Goal: Check status: Check status

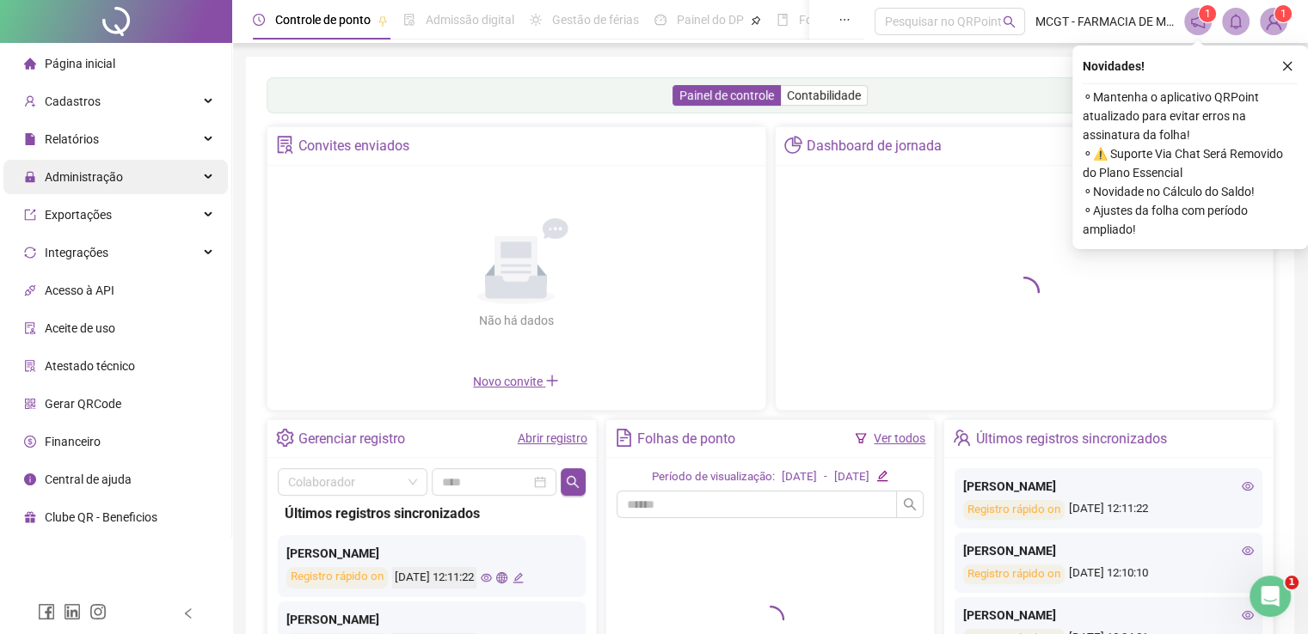
click at [163, 193] on div "Administração" at bounding box center [115, 177] width 224 height 34
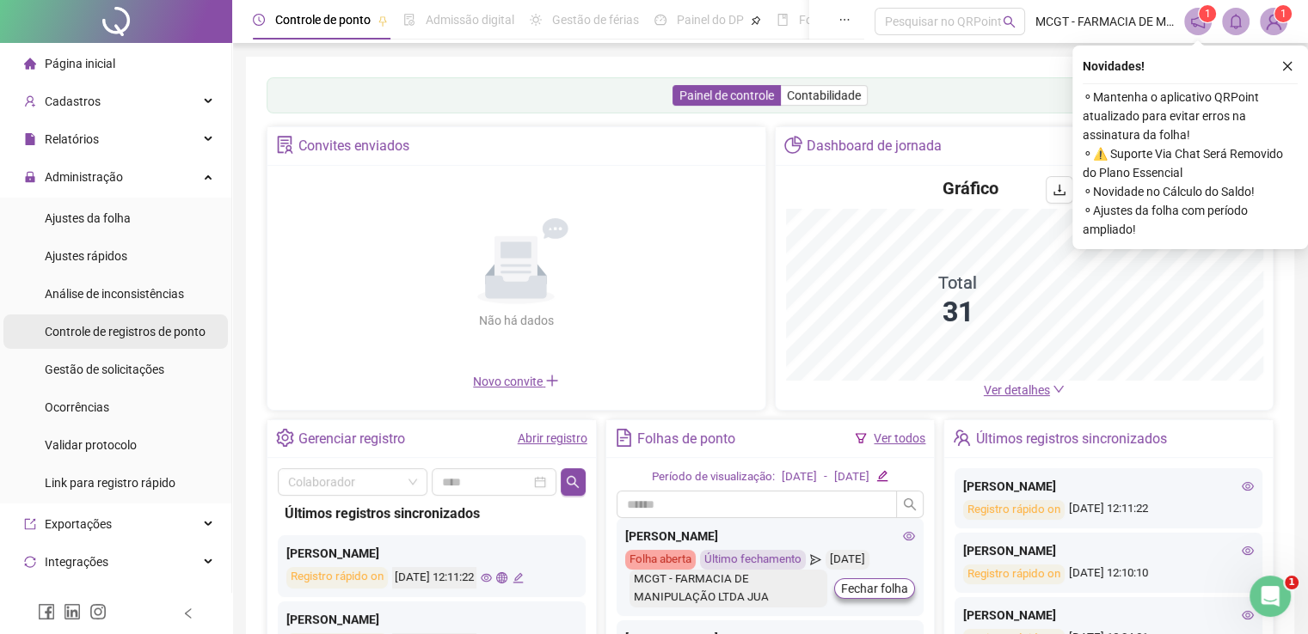
click at [141, 333] on span "Controle de registros de ponto" at bounding box center [125, 332] width 161 height 14
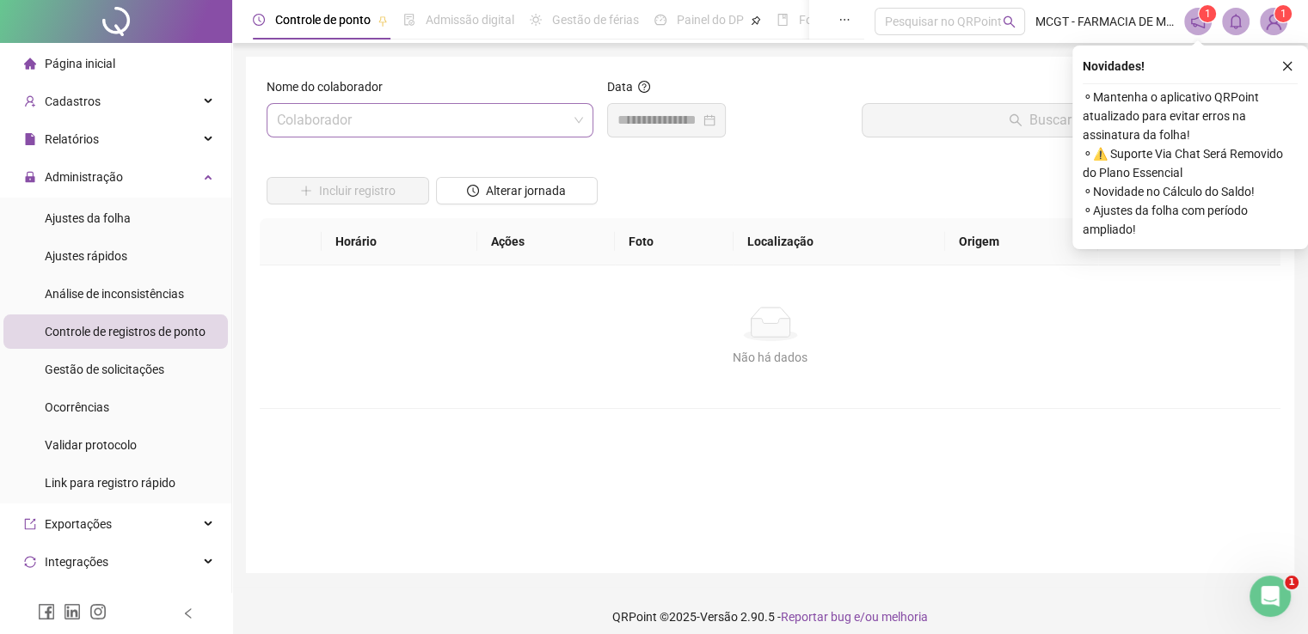
click at [532, 120] on input "search" at bounding box center [422, 120] width 291 height 33
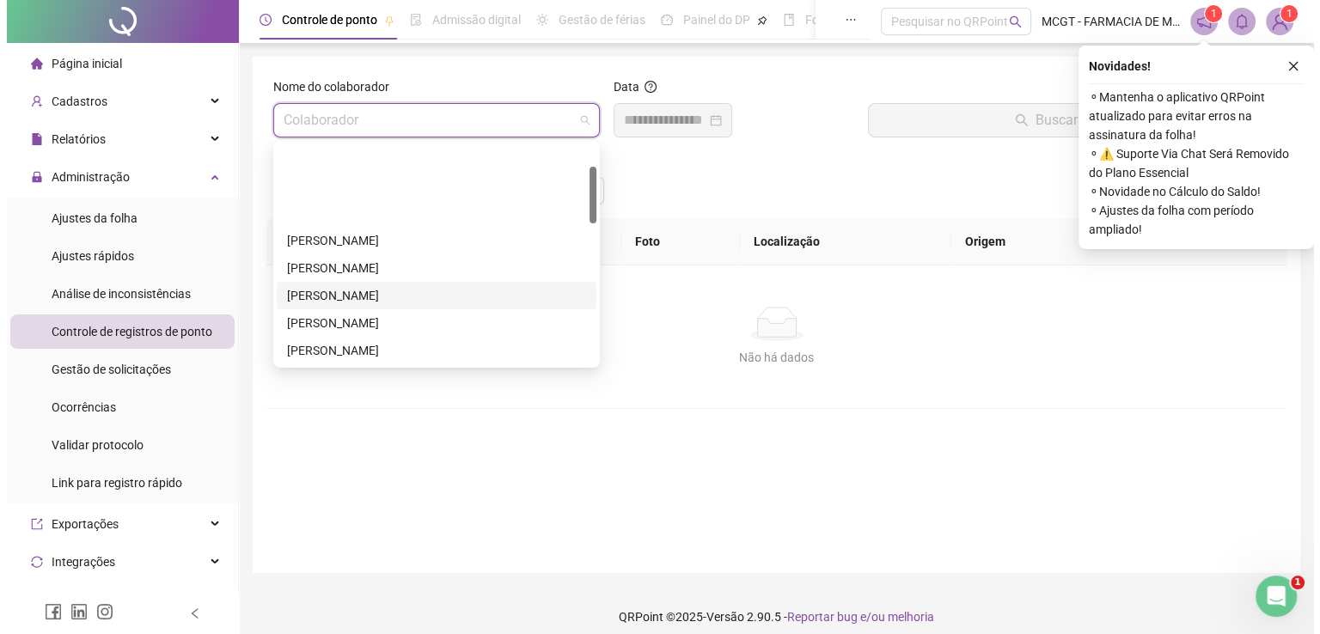
scroll to position [86, 0]
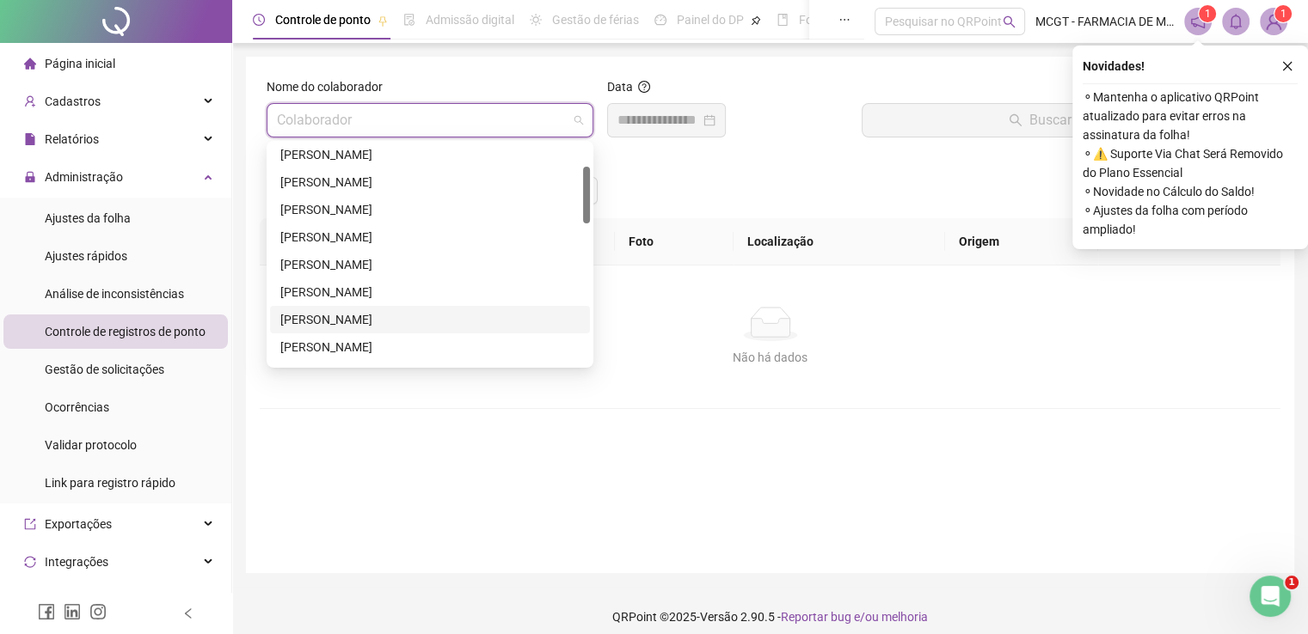
click at [424, 325] on div "[PERSON_NAME]" at bounding box center [429, 319] width 299 height 19
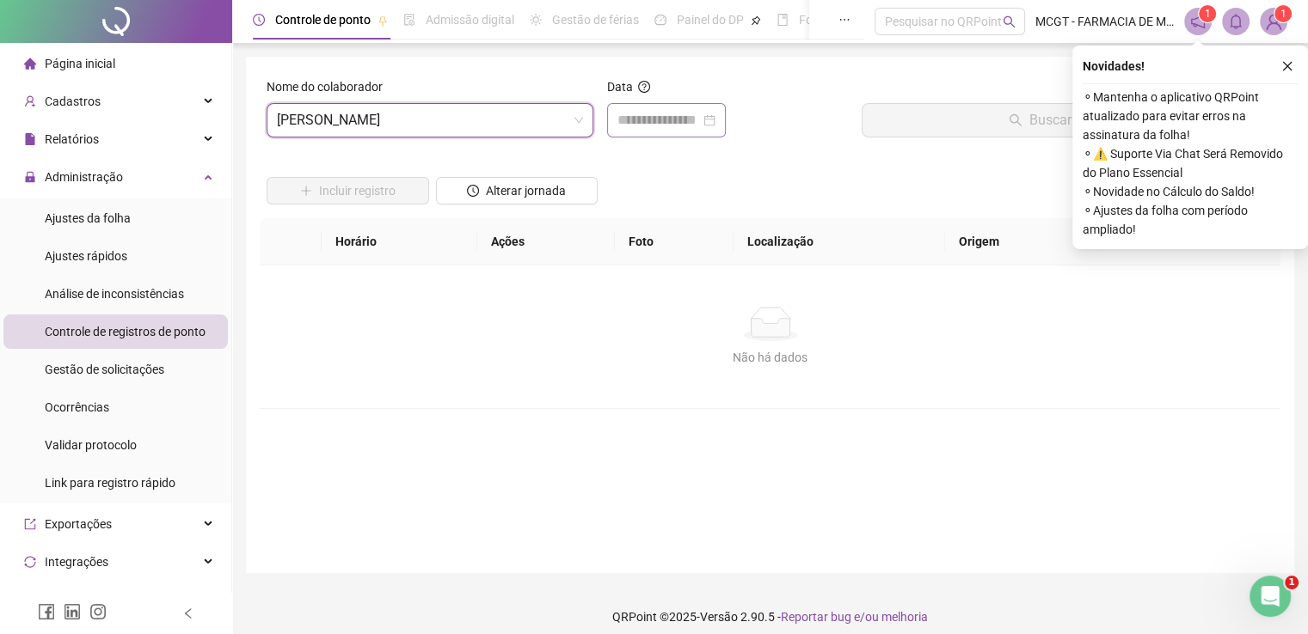
drag, startPoint x: 735, startPoint y: 107, endPoint x: 676, endPoint y: 125, distance: 61.8
click at [726, 109] on div at bounding box center [666, 120] width 119 height 34
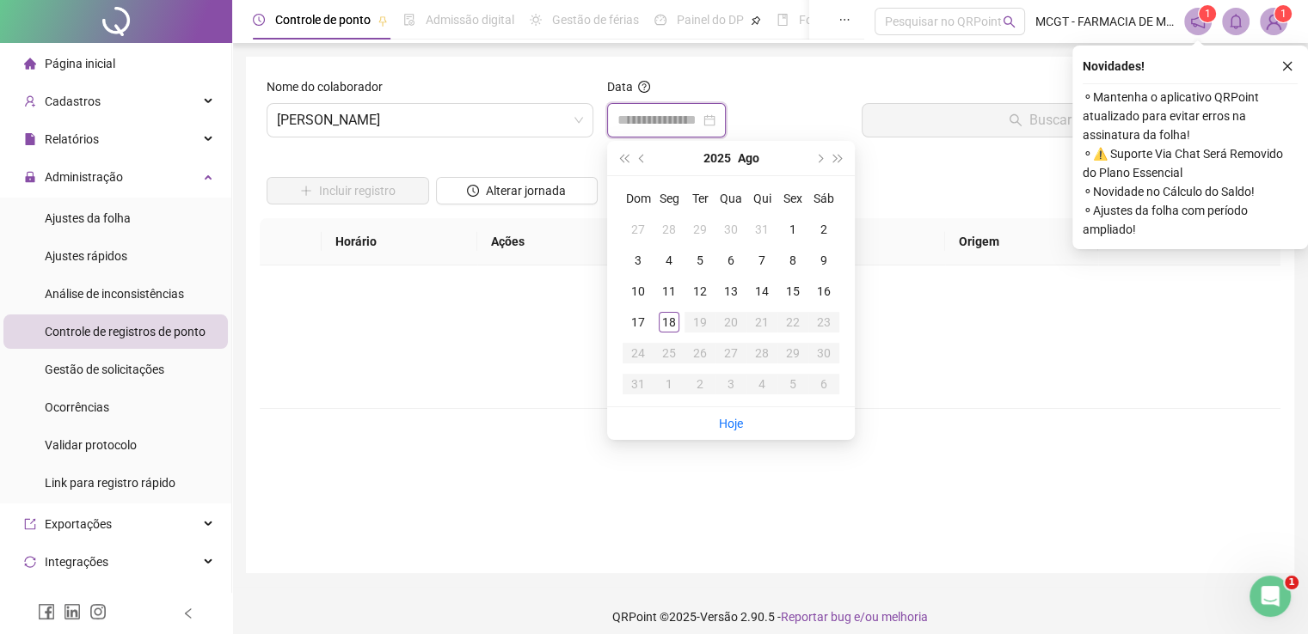
click at [676, 121] on input at bounding box center [658, 120] width 83 height 21
click at [673, 320] on div "18" at bounding box center [669, 322] width 21 height 21
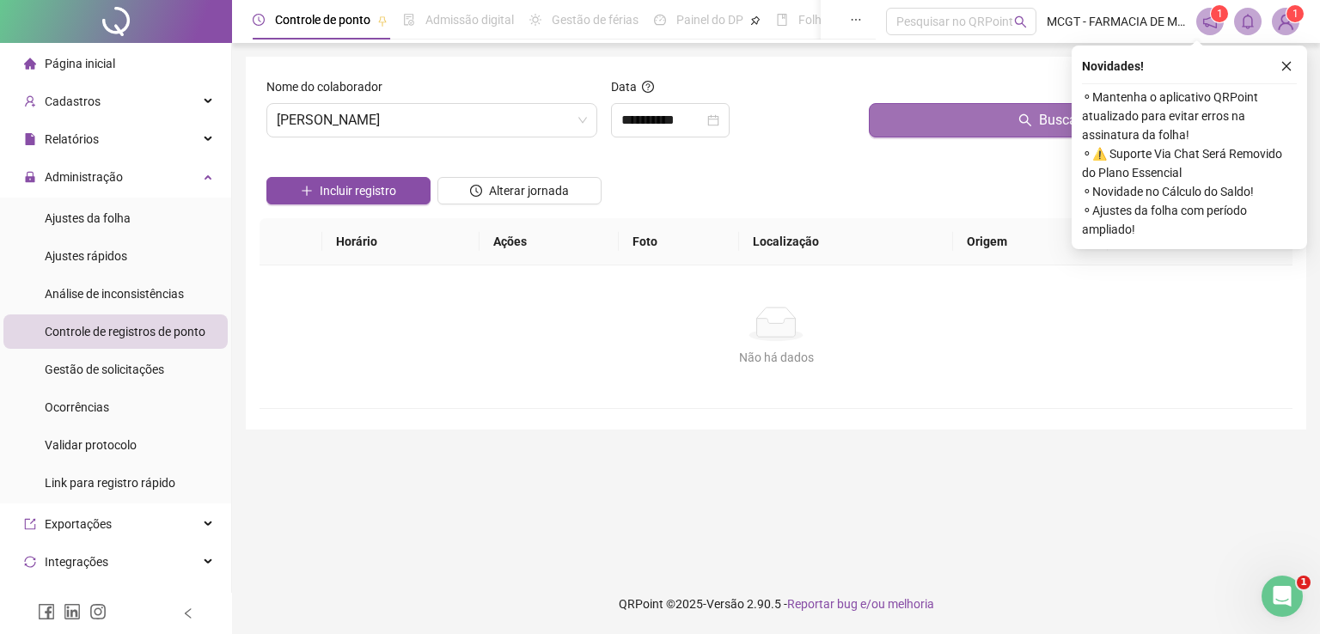
click at [1039, 118] on span "Buscar registros" at bounding box center [1088, 120] width 98 height 21
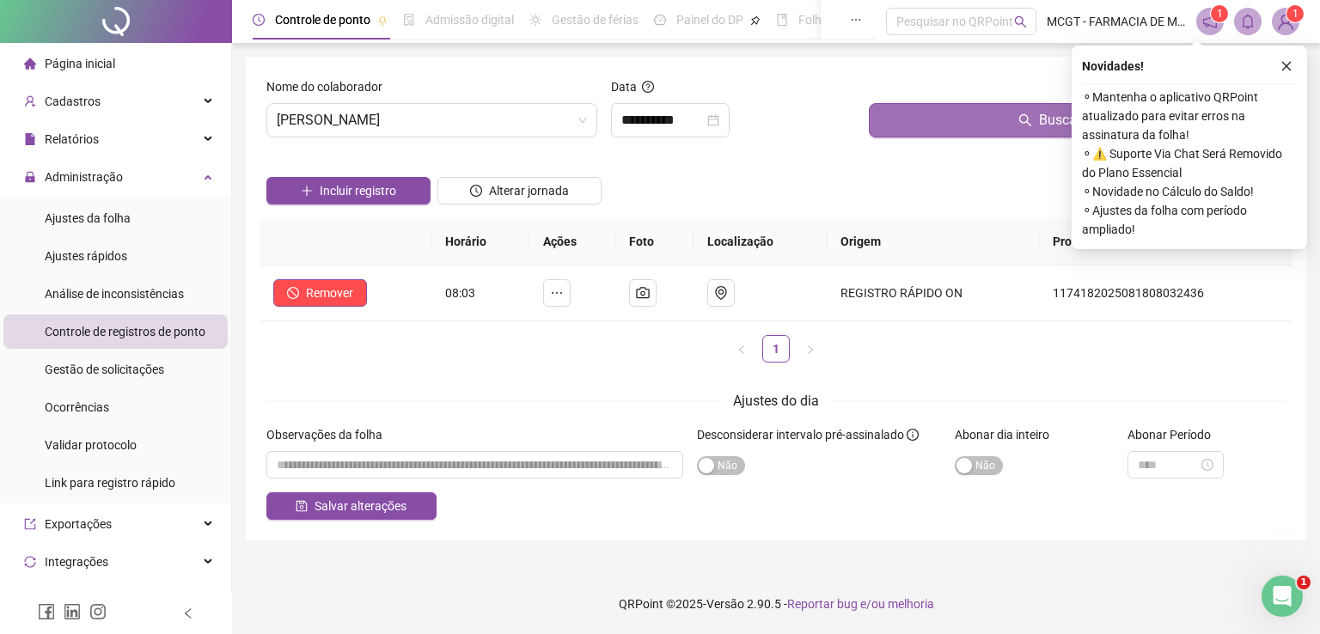
click at [1039, 118] on span "Buscar registros" at bounding box center [1088, 120] width 98 height 21
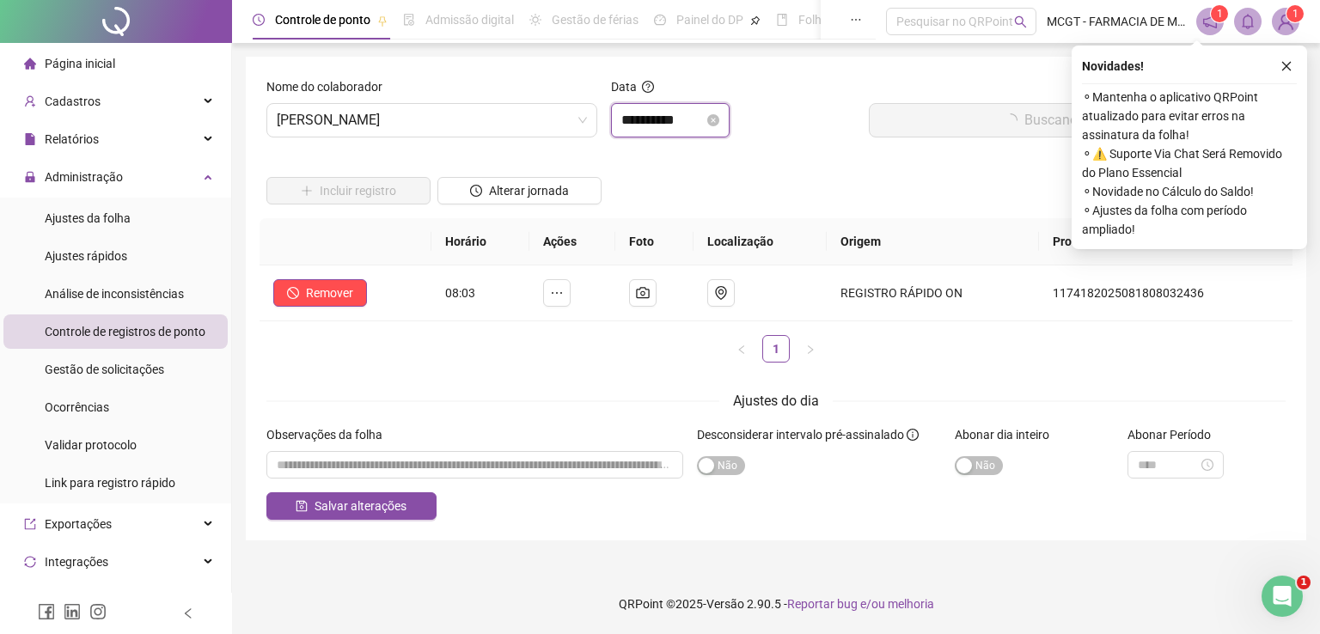
click at [682, 123] on input "**********" at bounding box center [663, 120] width 83 height 21
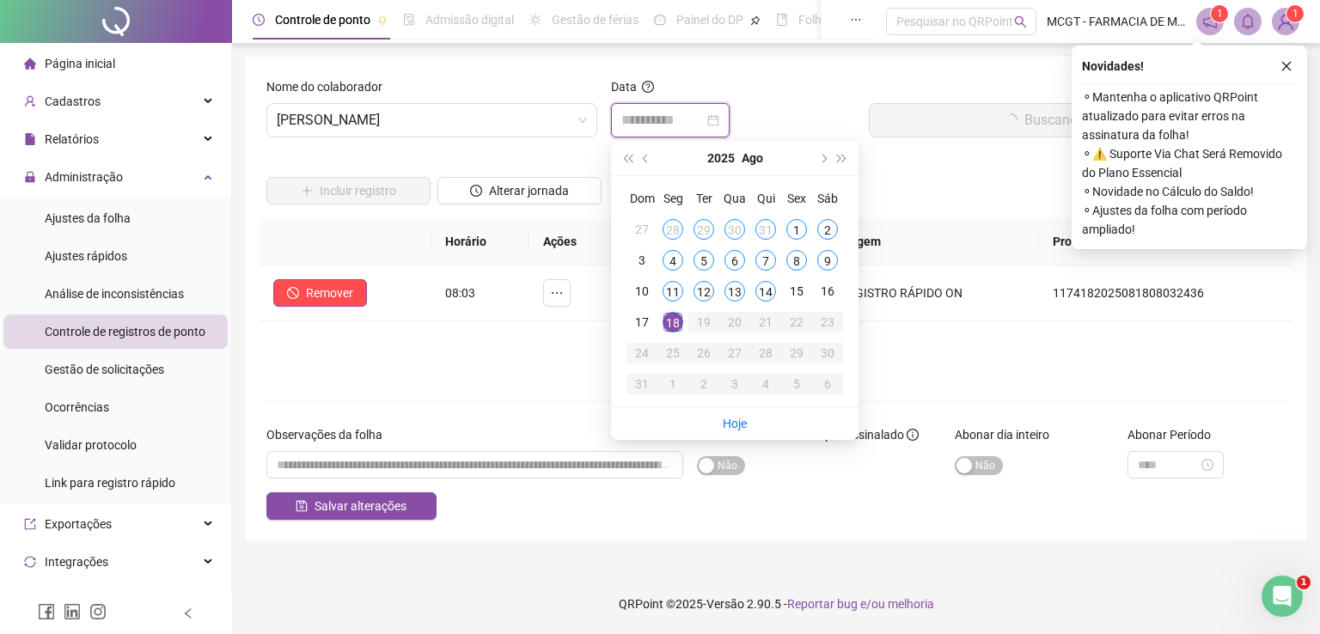
type input "**********"
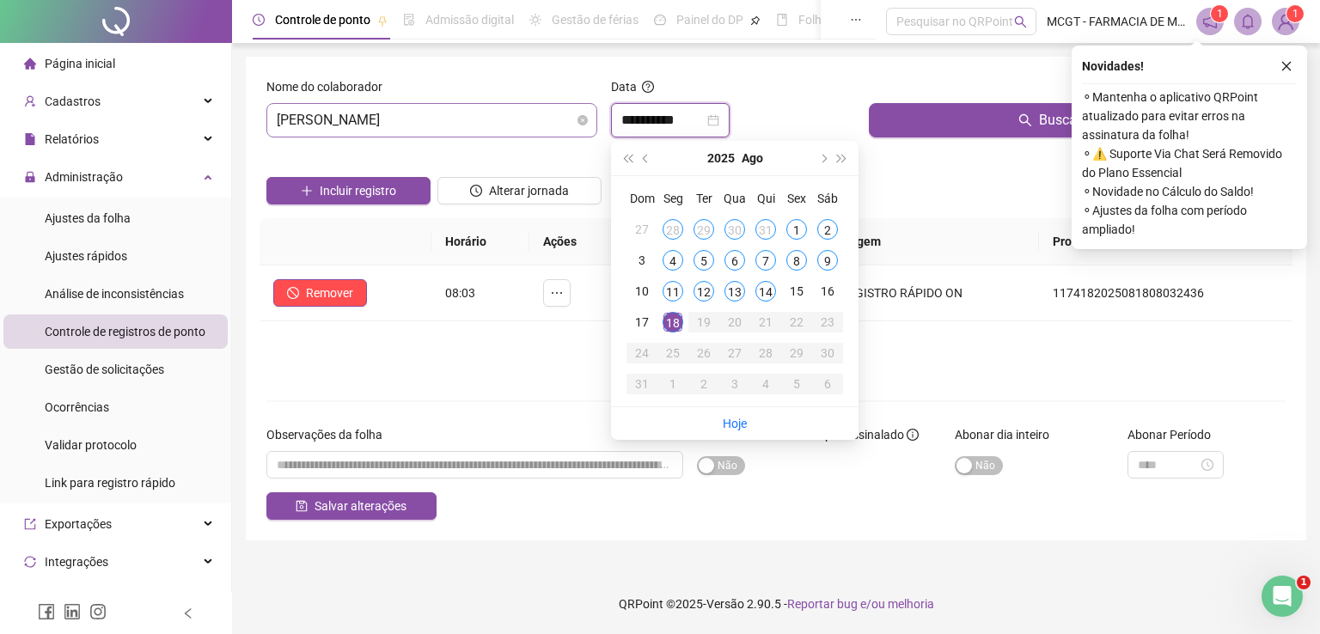
click at [554, 111] on span "[PERSON_NAME]" at bounding box center [432, 120] width 310 height 33
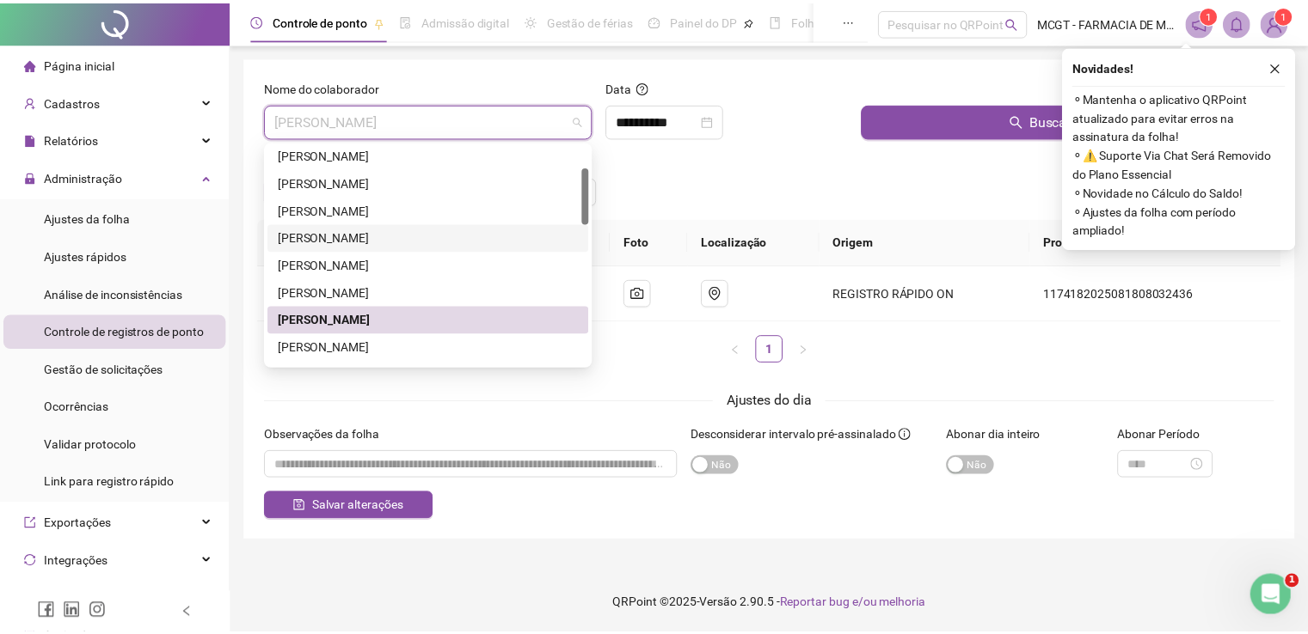
scroll to position [0, 0]
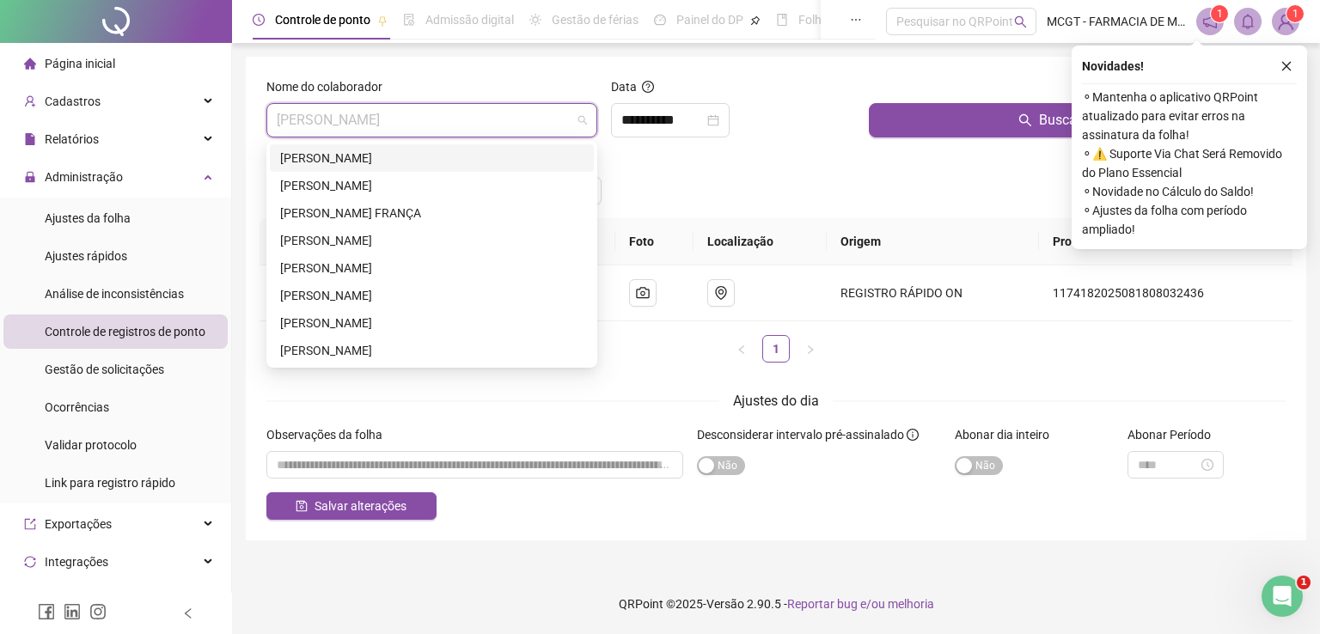
click at [404, 162] on div "[PERSON_NAME]" at bounding box center [431, 158] width 303 height 19
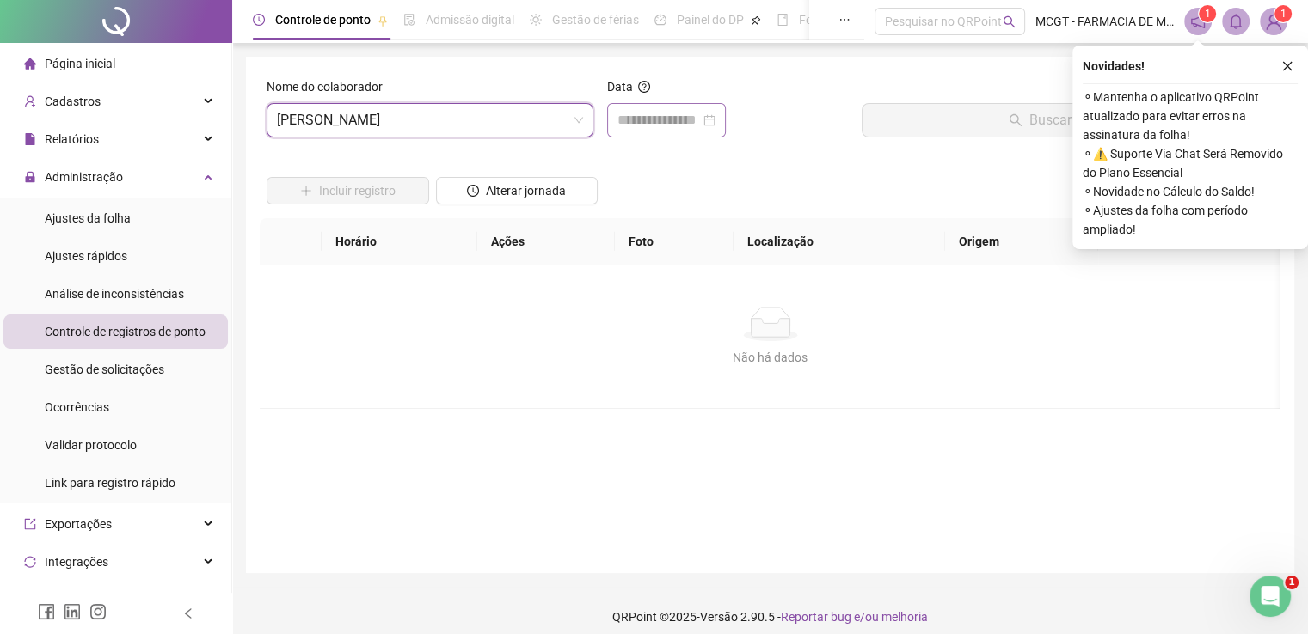
click at [674, 132] on div at bounding box center [666, 120] width 119 height 34
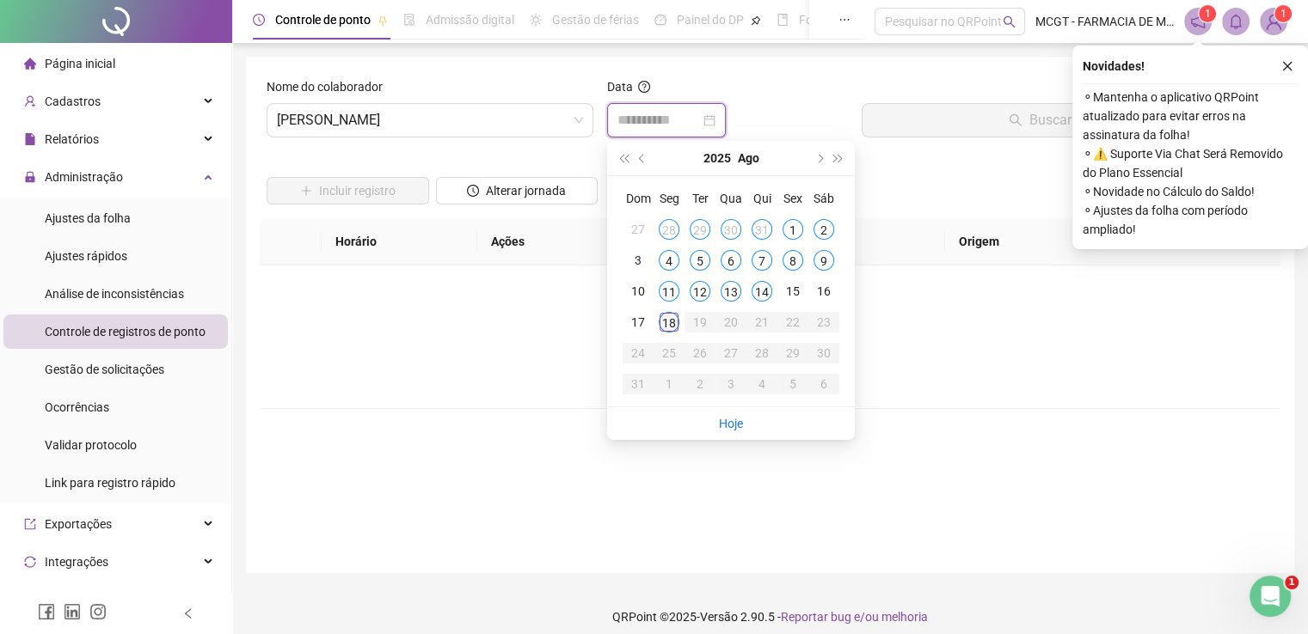
type input "**********"
click at [667, 318] on div "18" at bounding box center [669, 322] width 21 height 21
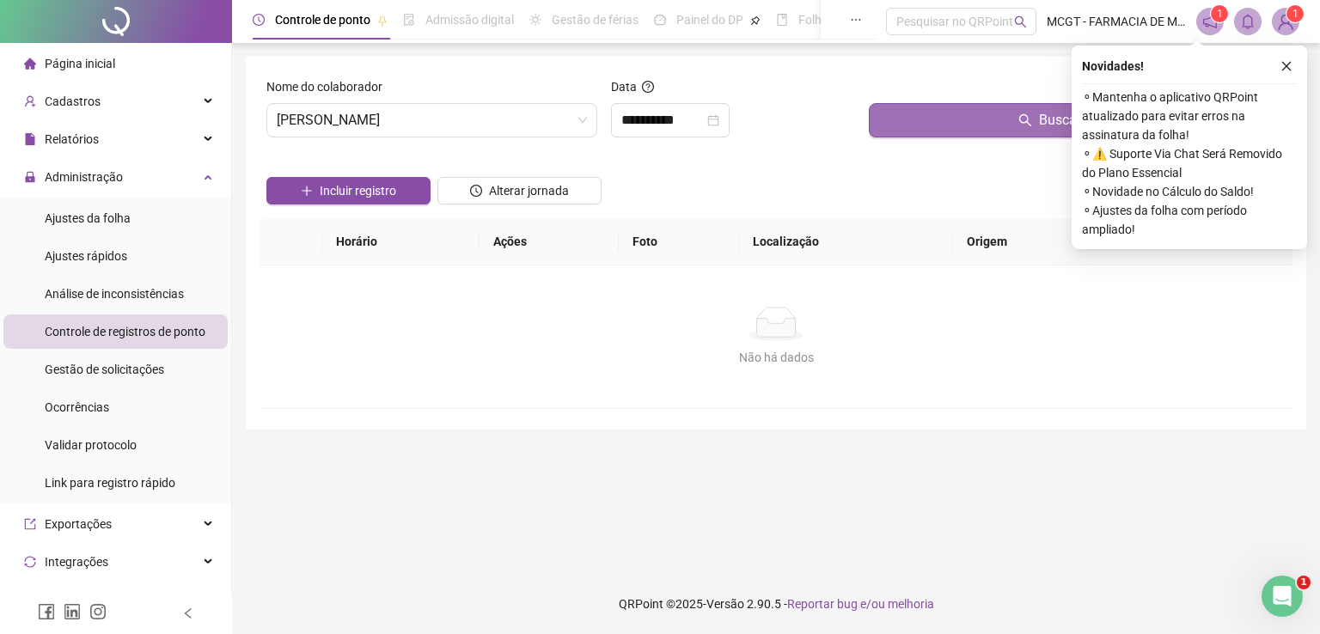
click at [994, 121] on button "Buscar registros" at bounding box center [1077, 120] width 417 height 34
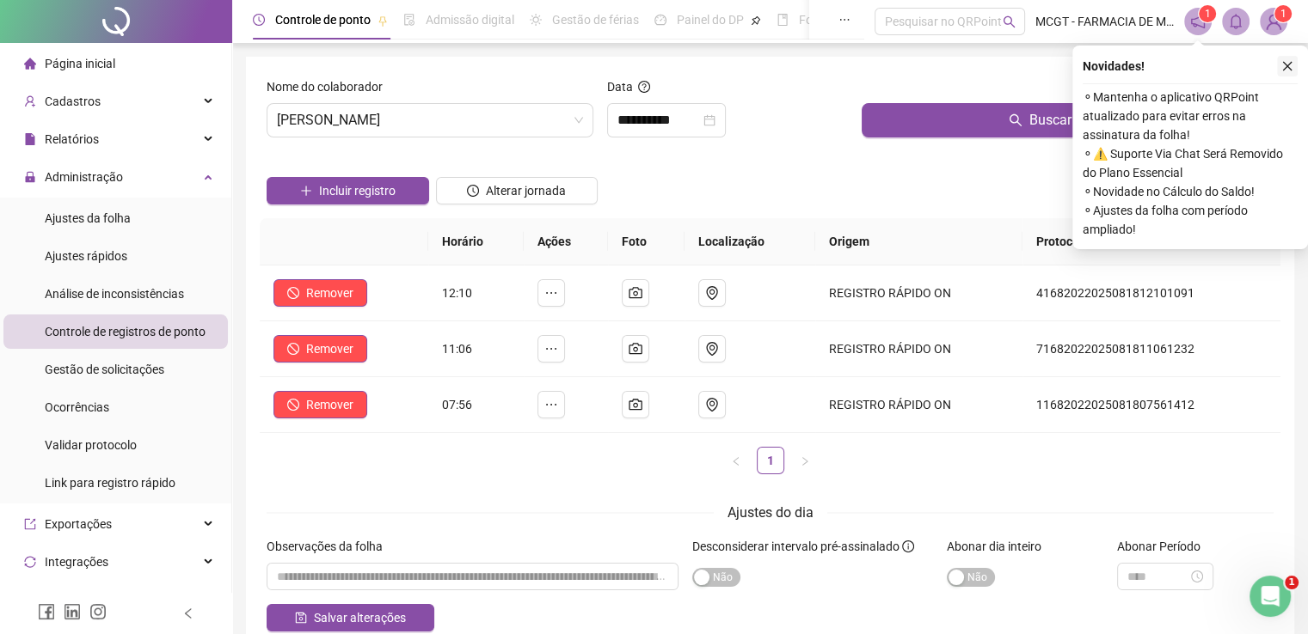
click at [1281, 62] on icon "close" at bounding box center [1287, 66] width 12 height 12
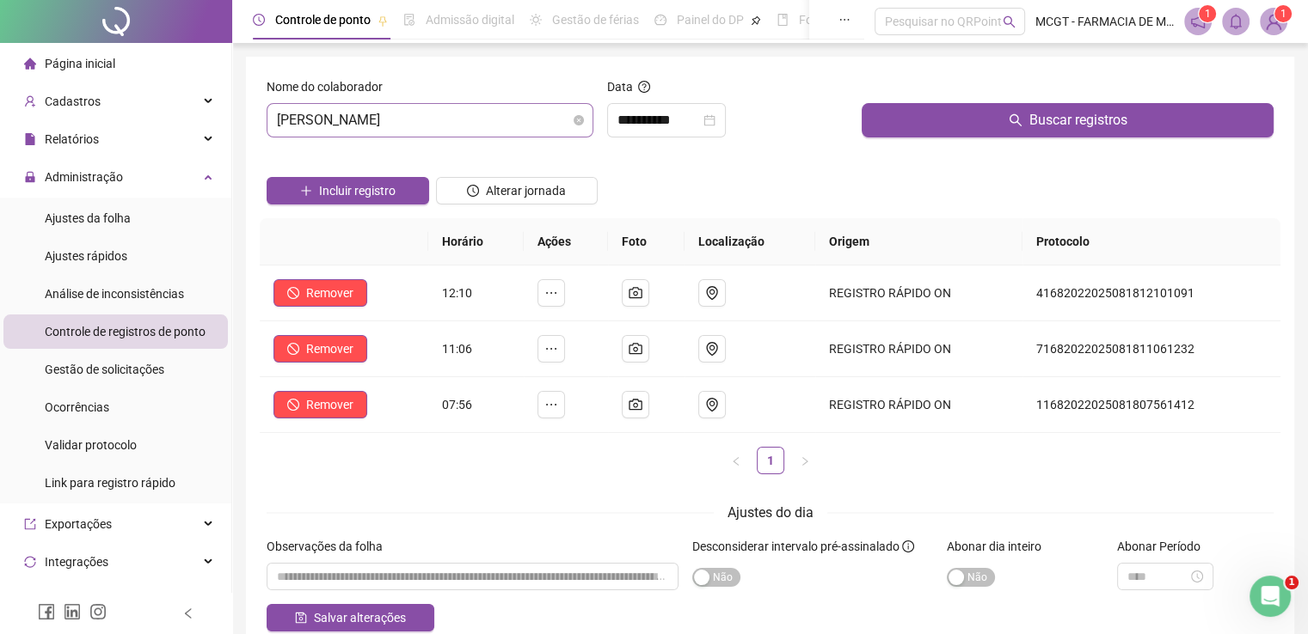
click at [510, 128] on span "[PERSON_NAME]" at bounding box center [430, 120] width 306 height 33
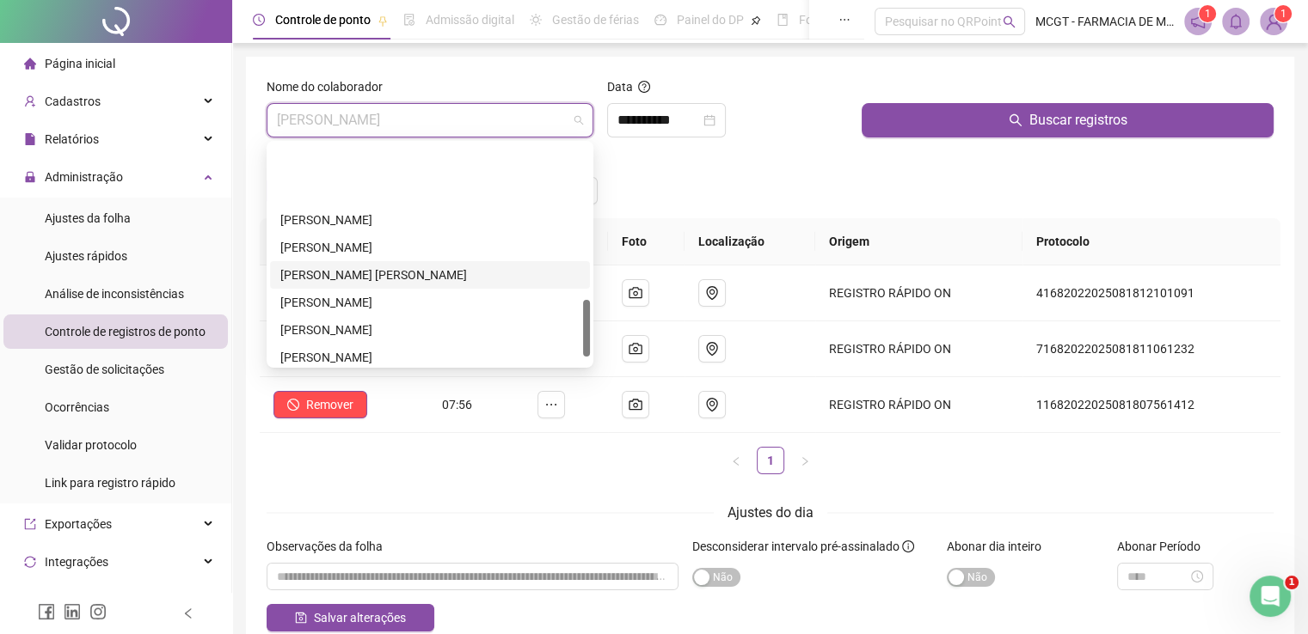
scroll to position [633, 0]
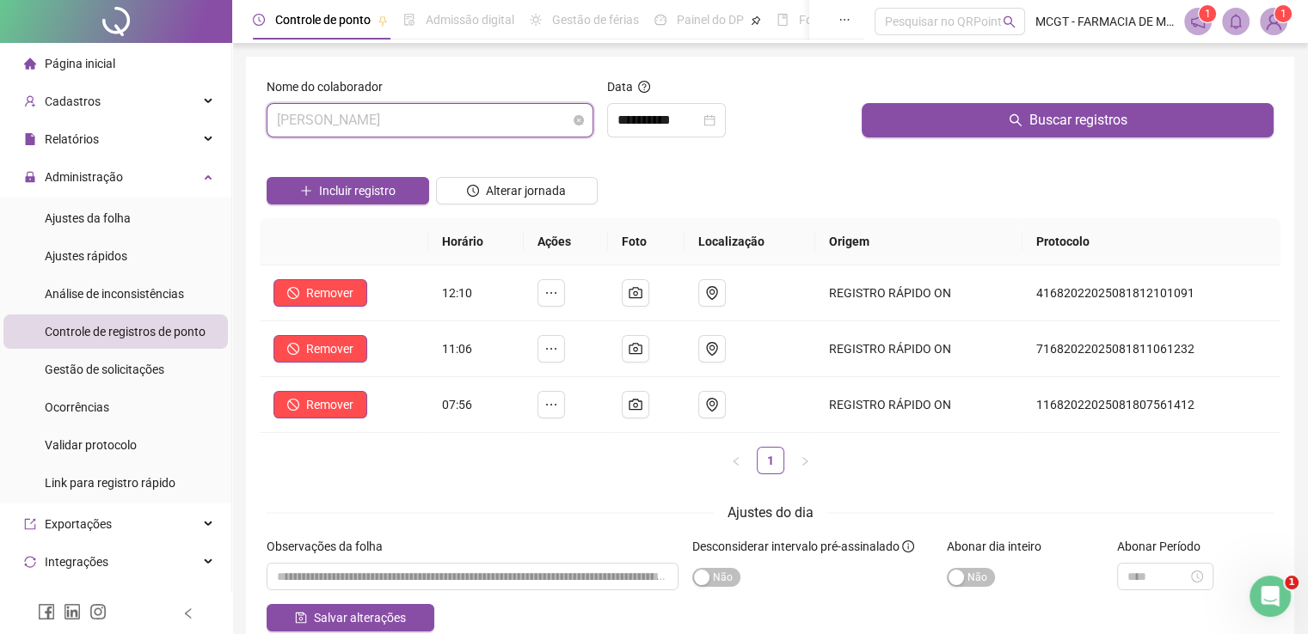
click at [481, 130] on span "[PERSON_NAME]" at bounding box center [430, 120] width 306 height 33
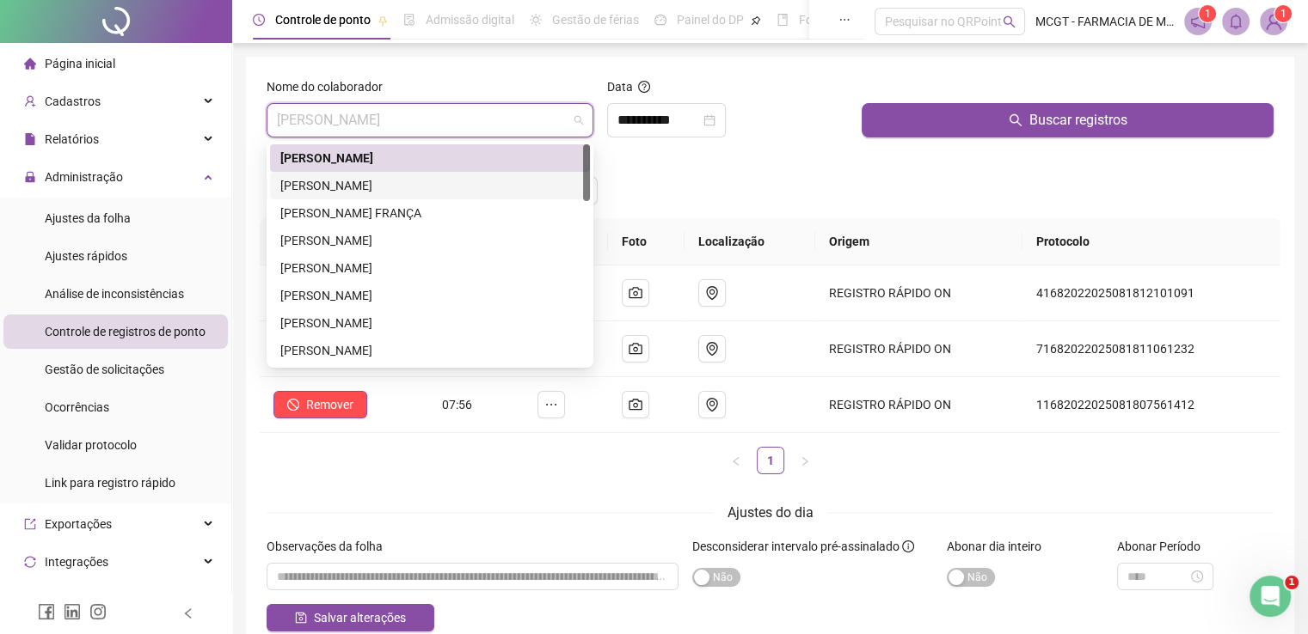
click at [447, 195] on div "[PERSON_NAME]" at bounding box center [430, 186] width 320 height 28
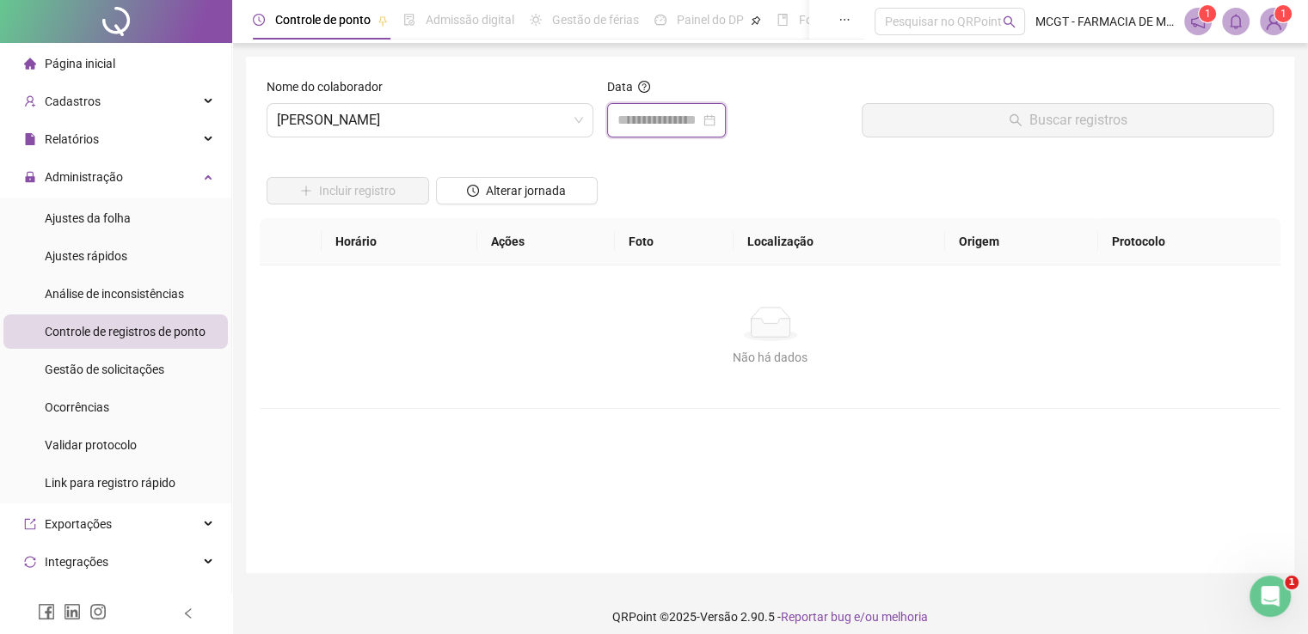
click at [647, 119] on input at bounding box center [658, 120] width 83 height 21
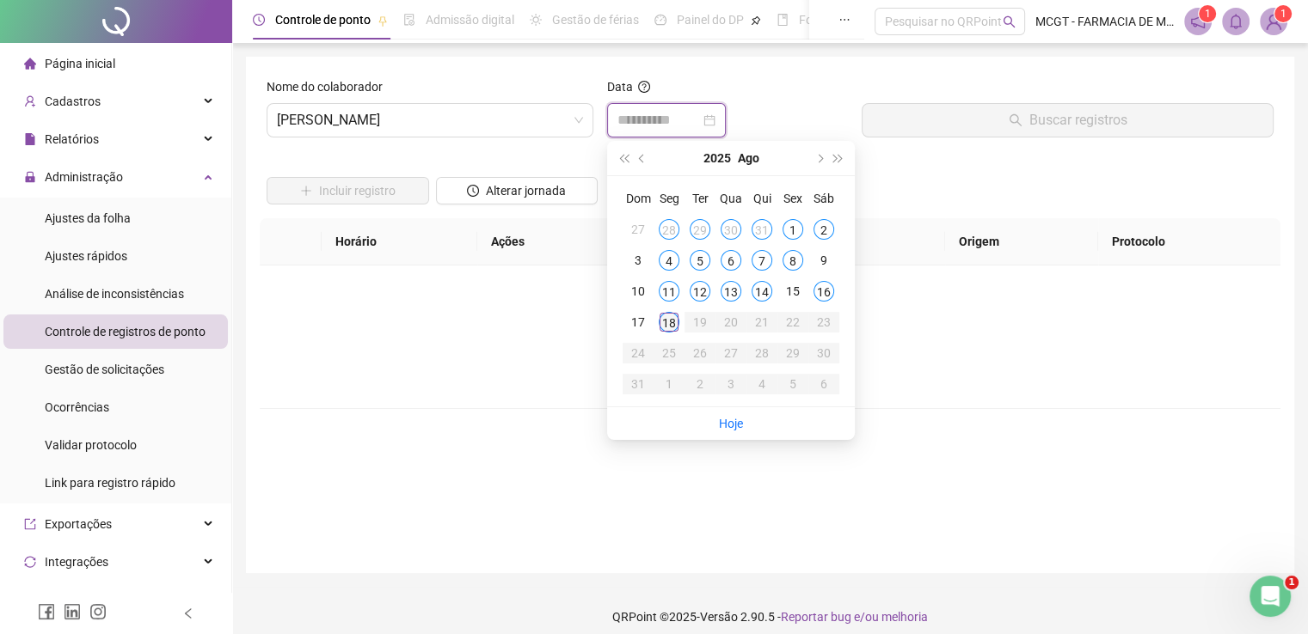
type input "**********"
click at [671, 310] on td "18" at bounding box center [668, 322] width 31 height 31
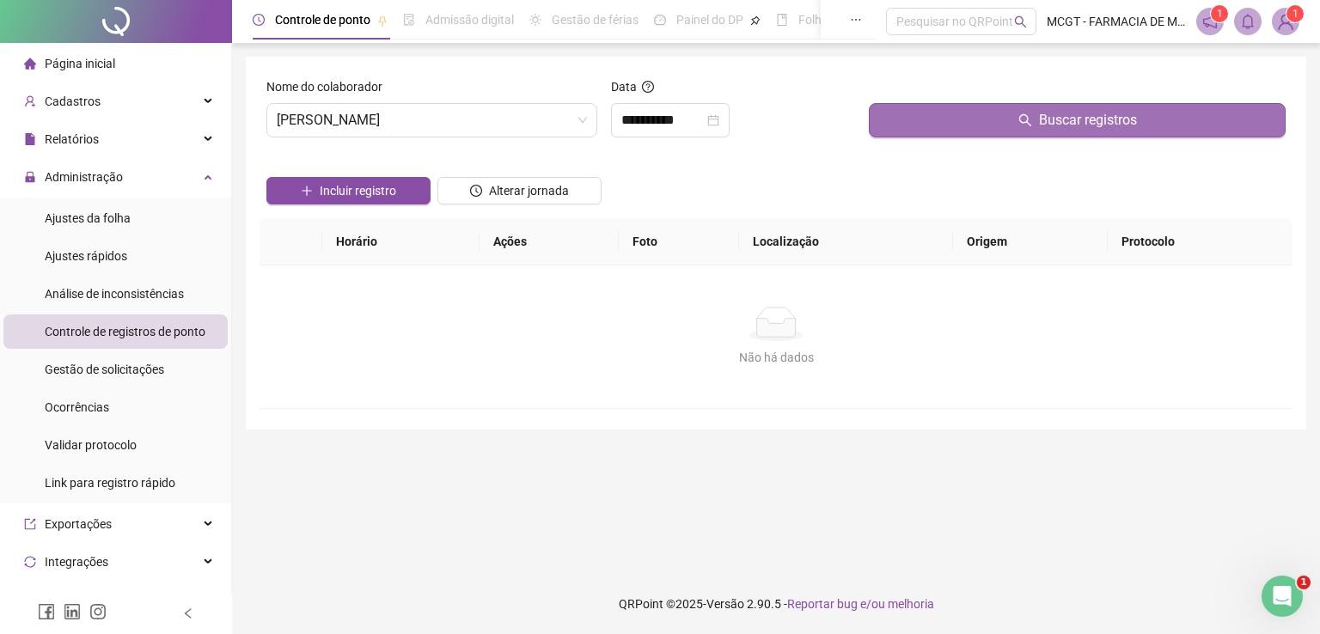
click at [1053, 128] on span "Buscar registros" at bounding box center [1088, 120] width 98 height 21
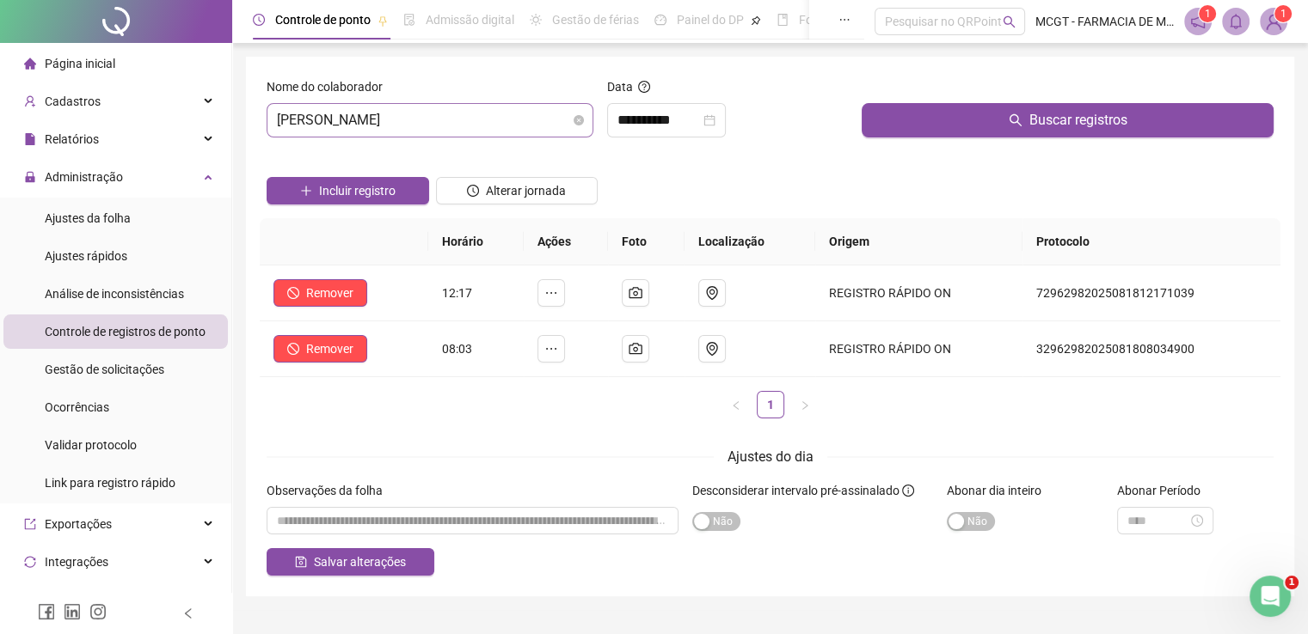
click at [530, 118] on span "[PERSON_NAME]" at bounding box center [430, 120] width 306 height 33
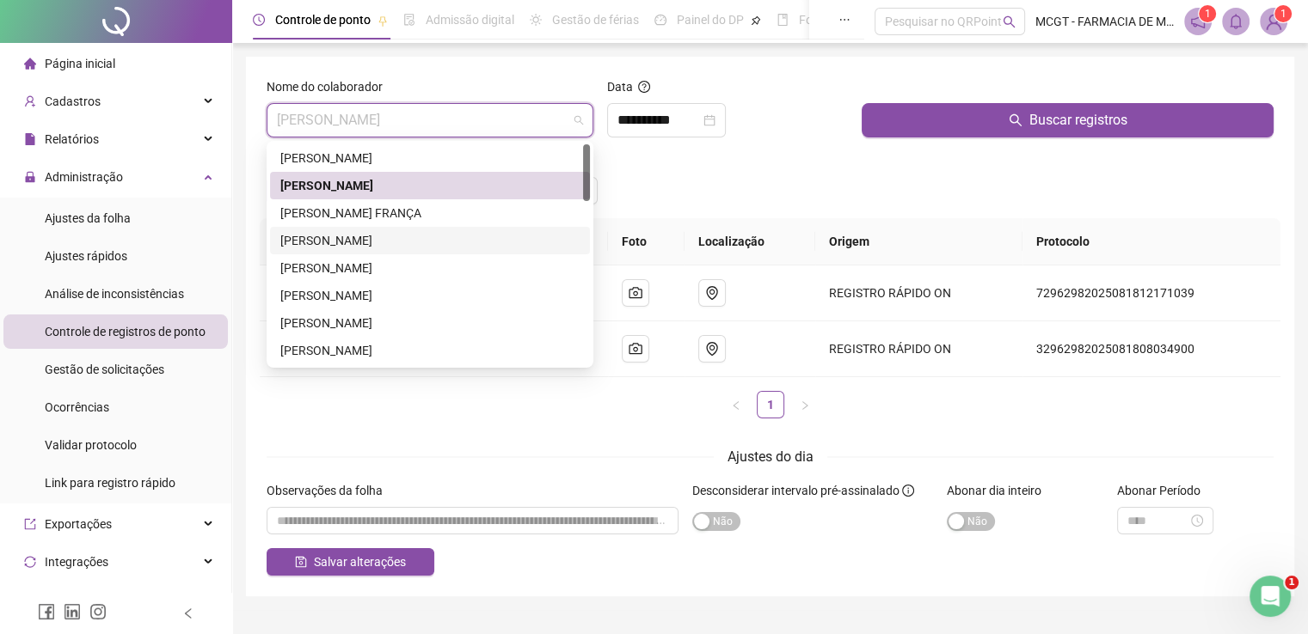
scroll to position [86, 0]
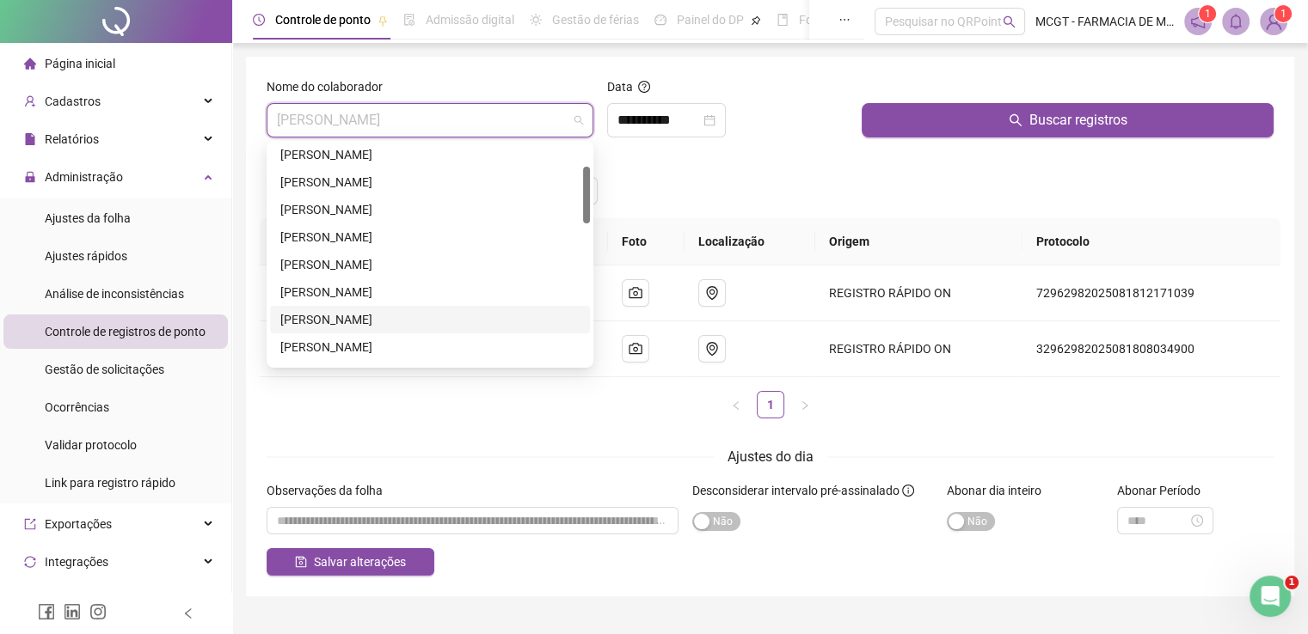
click at [363, 315] on div "[PERSON_NAME]" at bounding box center [429, 319] width 299 height 19
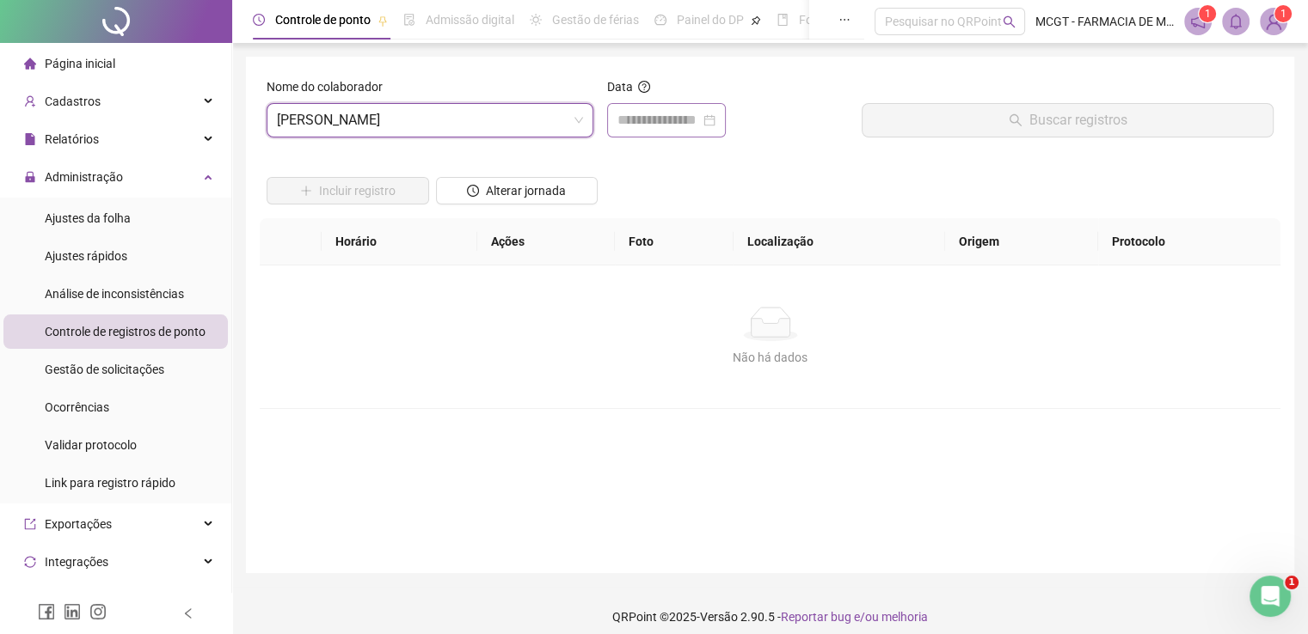
click at [649, 132] on div at bounding box center [666, 120] width 119 height 34
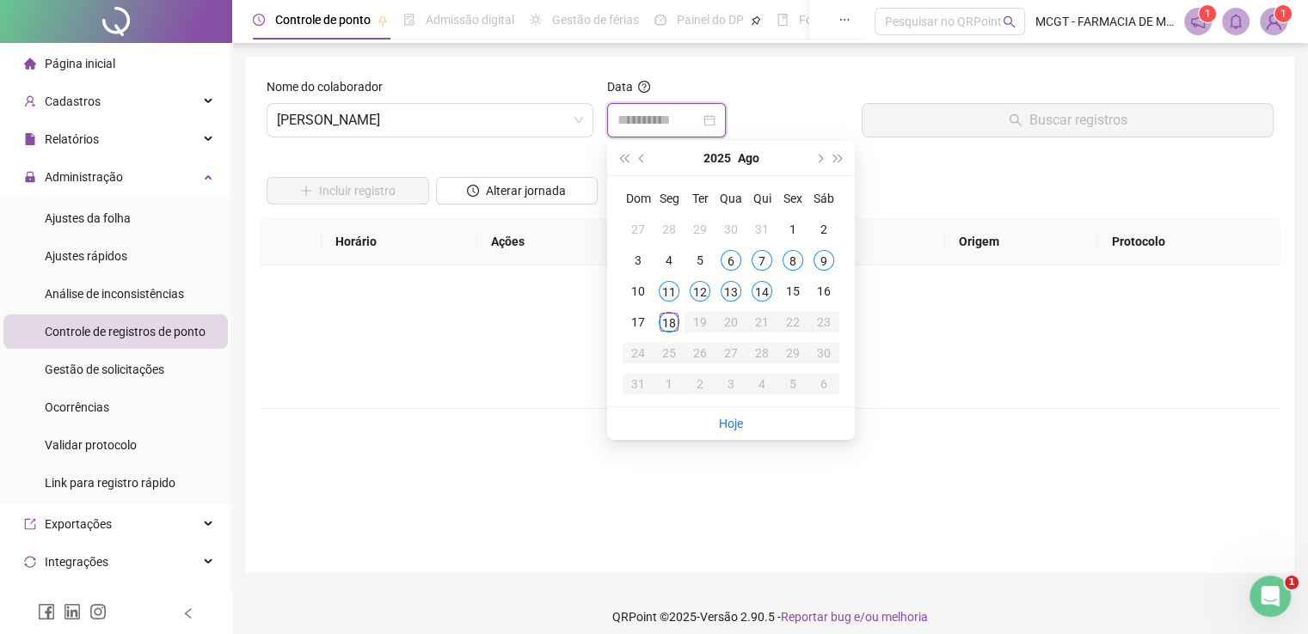
type input "**********"
click at [673, 323] on div "18" at bounding box center [669, 322] width 21 height 21
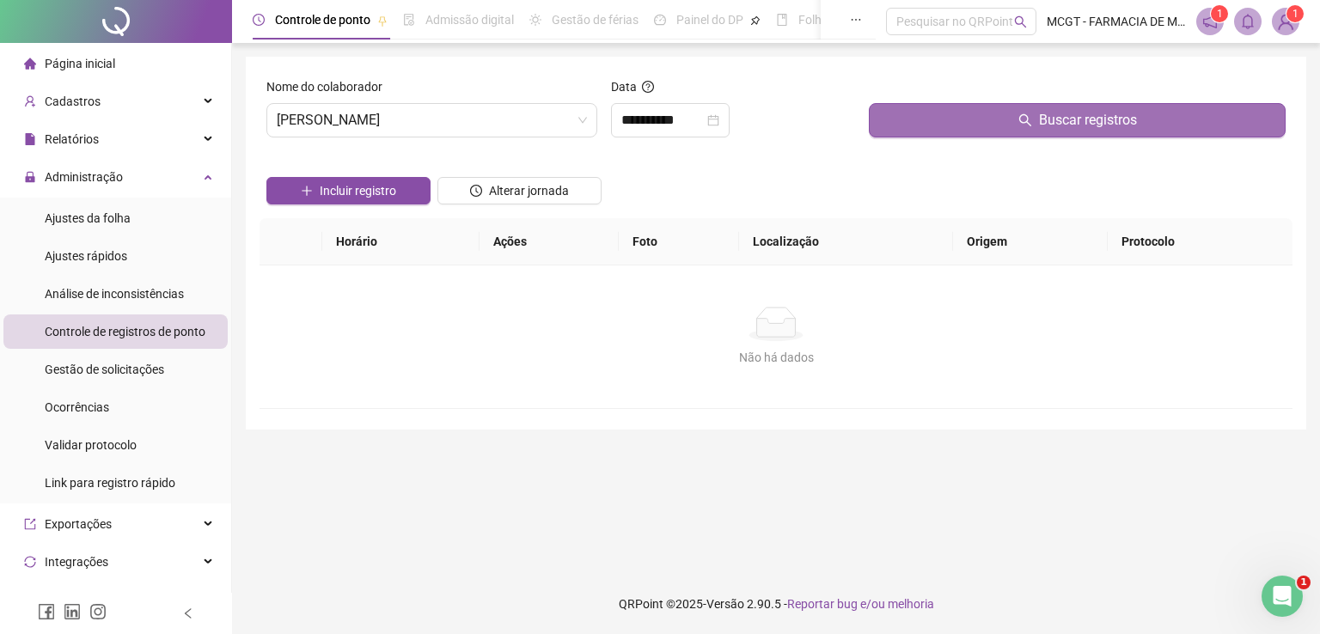
click at [1091, 113] on span "Buscar registros" at bounding box center [1088, 120] width 98 height 21
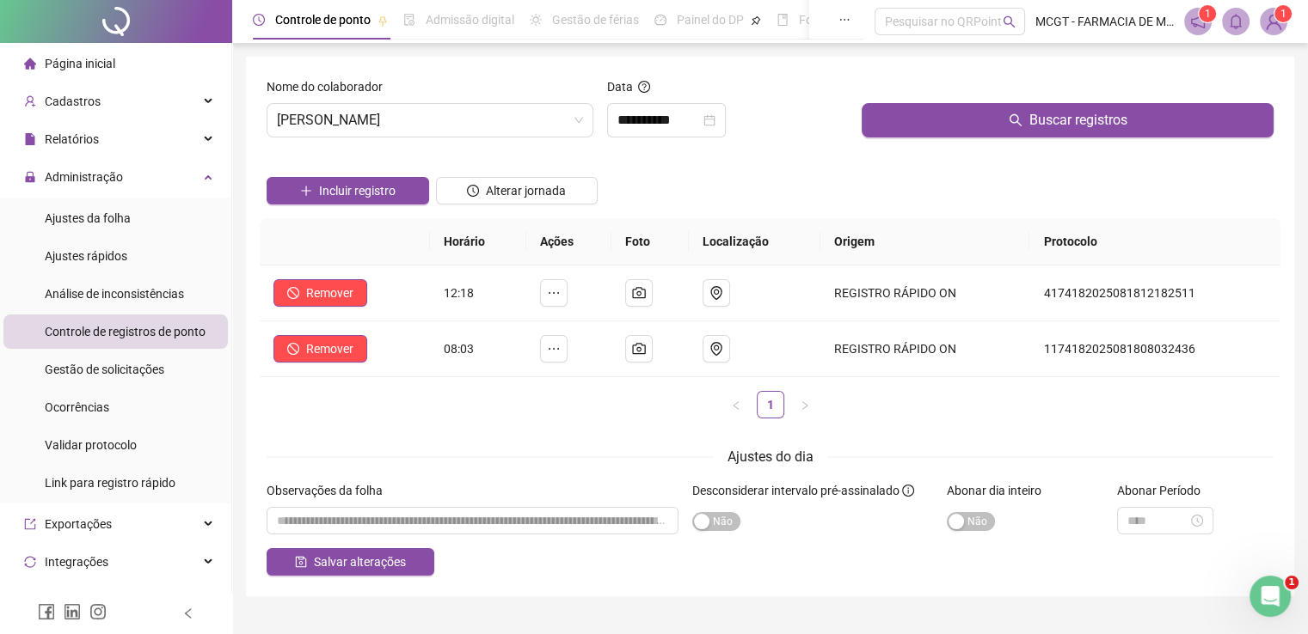
click at [526, 101] on div "Nome do colaborador" at bounding box center [429, 90] width 327 height 26
click at [518, 125] on span "[PERSON_NAME]" at bounding box center [430, 120] width 306 height 33
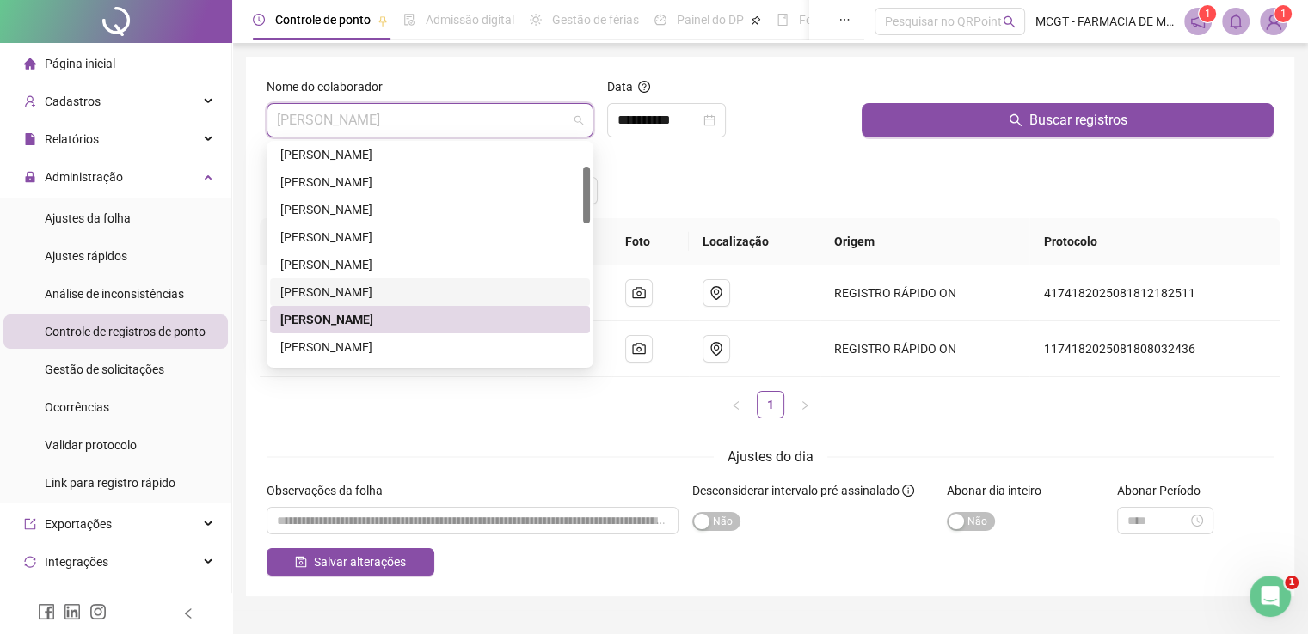
click at [422, 295] on div "[PERSON_NAME]" at bounding box center [429, 292] width 299 height 19
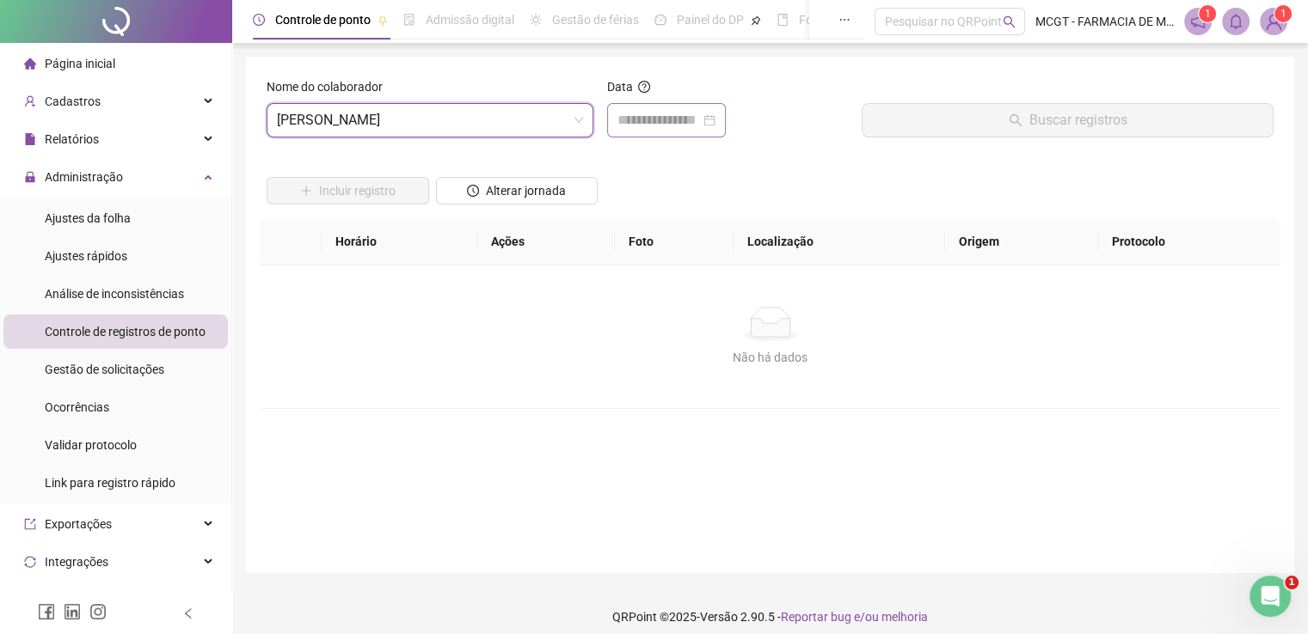
click at [638, 131] on div at bounding box center [666, 120] width 119 height 34
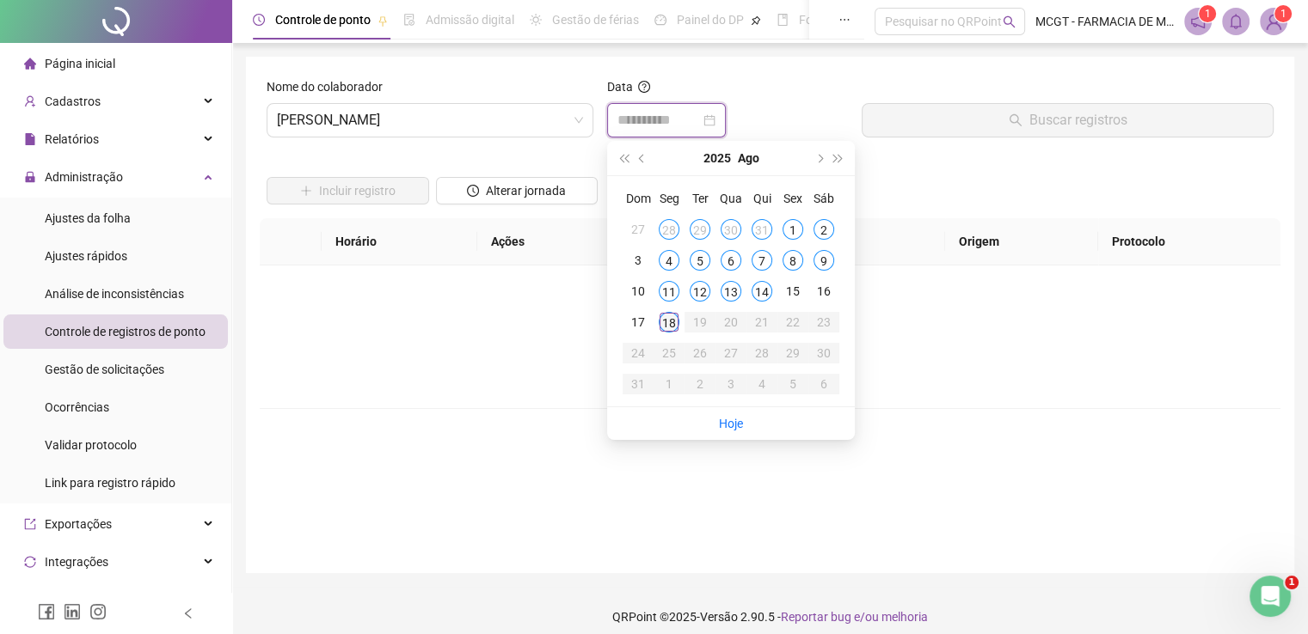
type input "**********"
click at [668, 320] on div "18" at bounding box center [669, 322] width 21 height 21
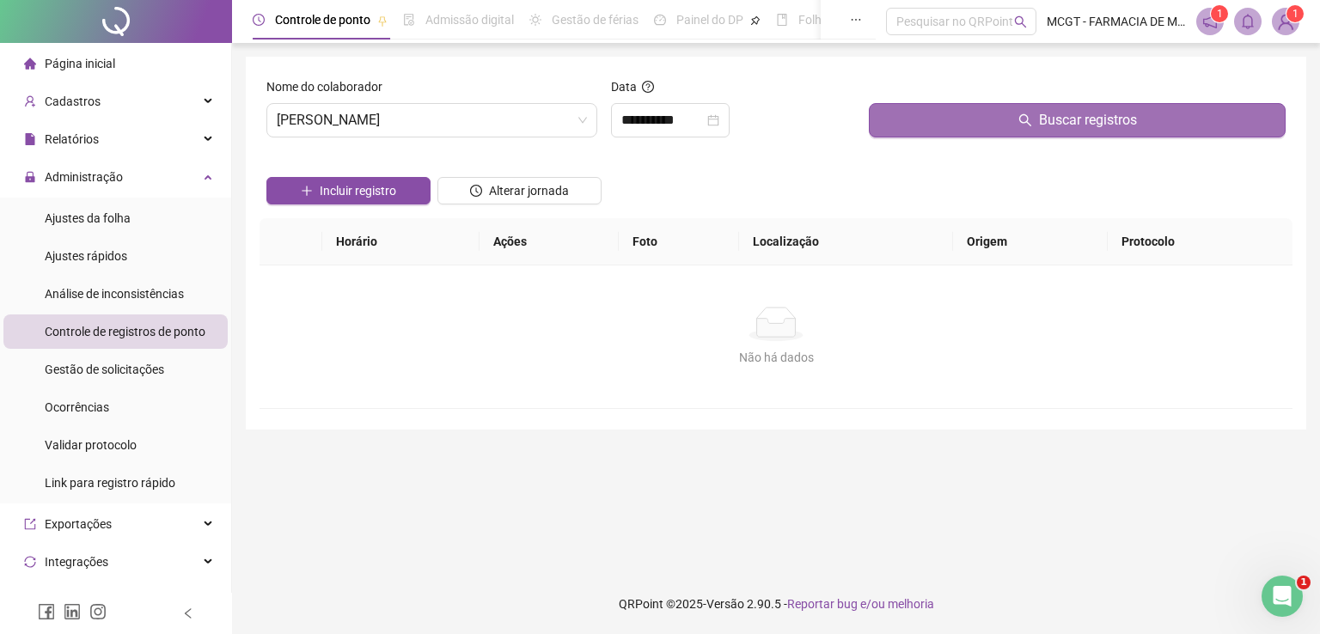
click at [1066, 121] on span "Buscar registros" at bounding box center [1088, 120] width 98 height 21
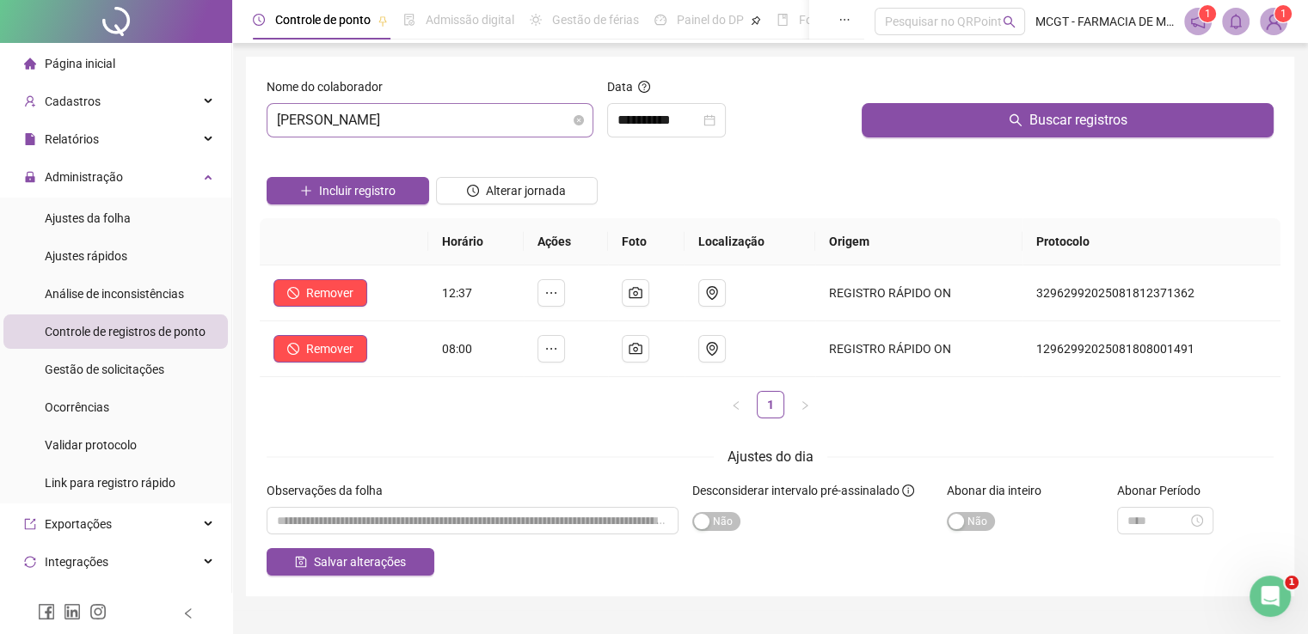
click at [535, 124] on span "[PERSON_NAME]" at bounding box center [430, 120] width 306 height 33
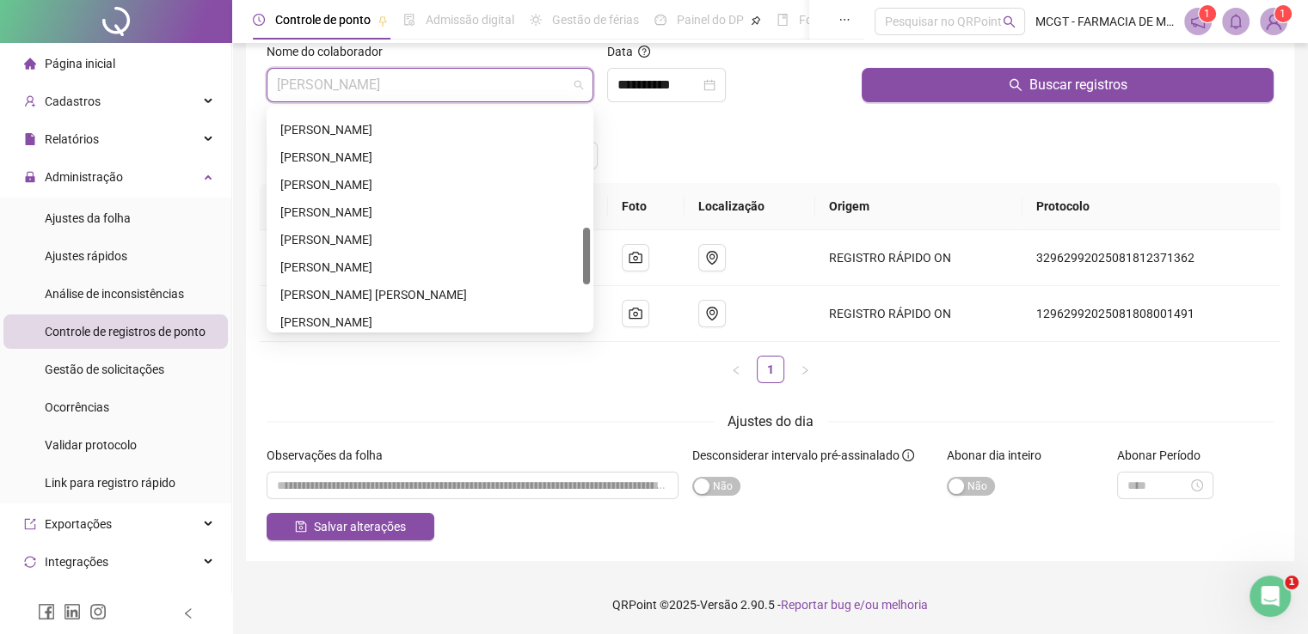
scroll to position [375, 0]
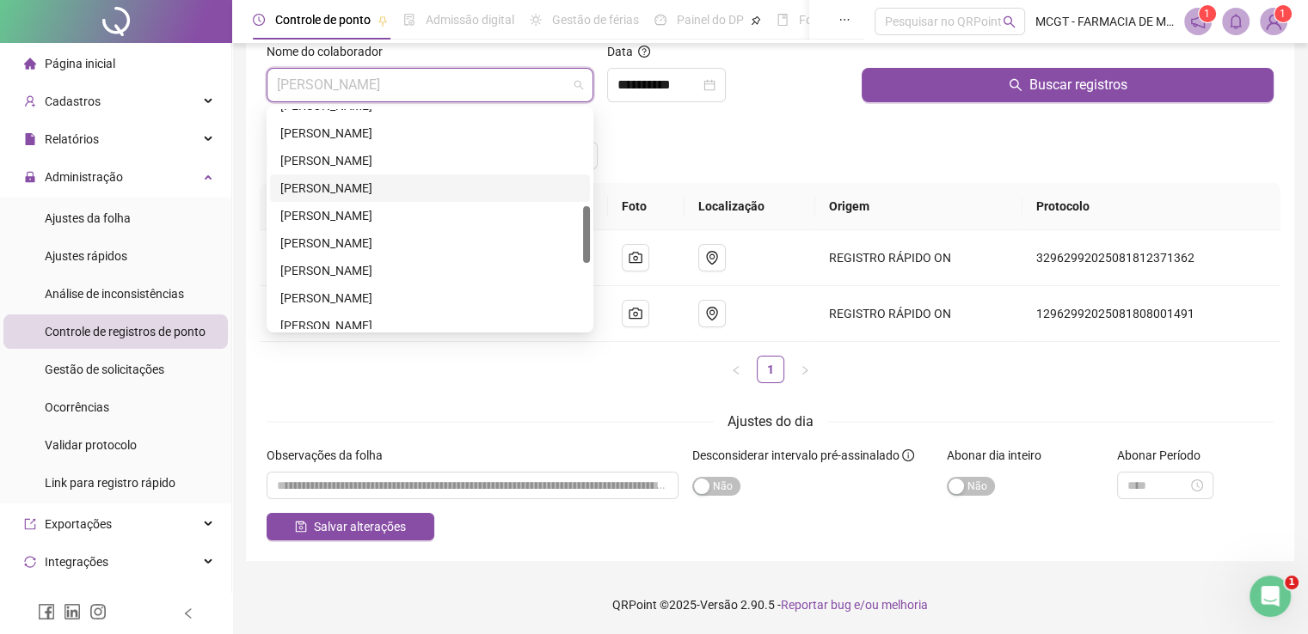
click at [444, 186] on div "[PERSON_NAME]" at bounding box center [429, 188] width 299 height 19
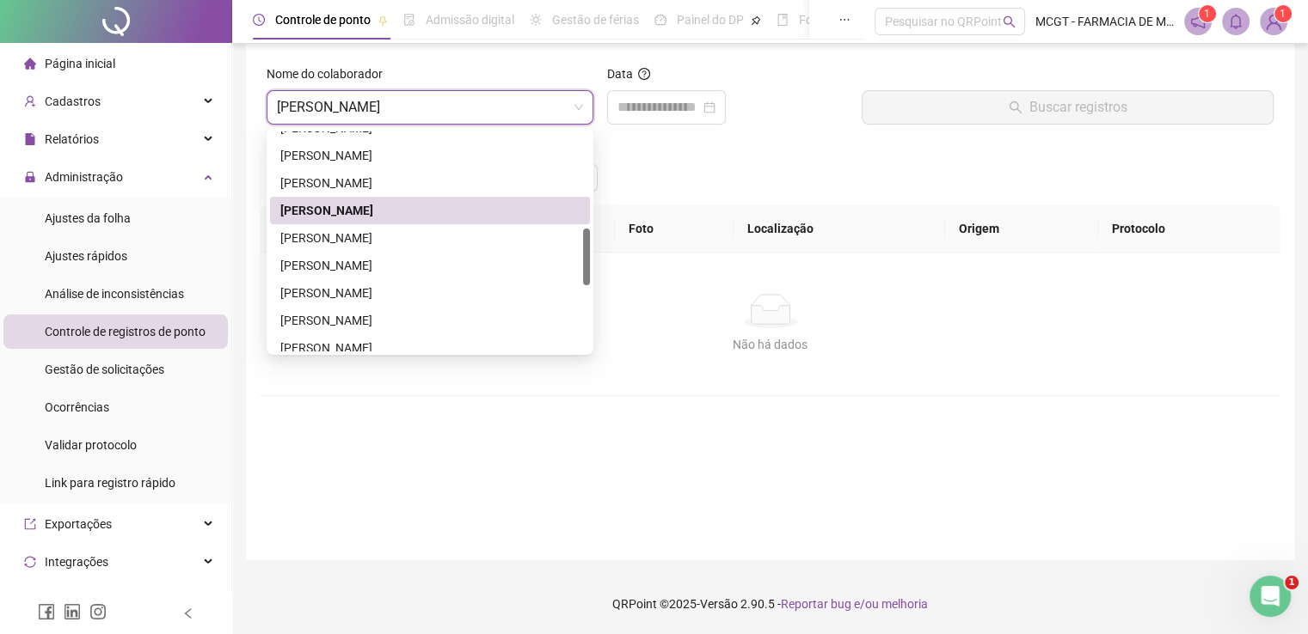
scroll to position [13, 0]
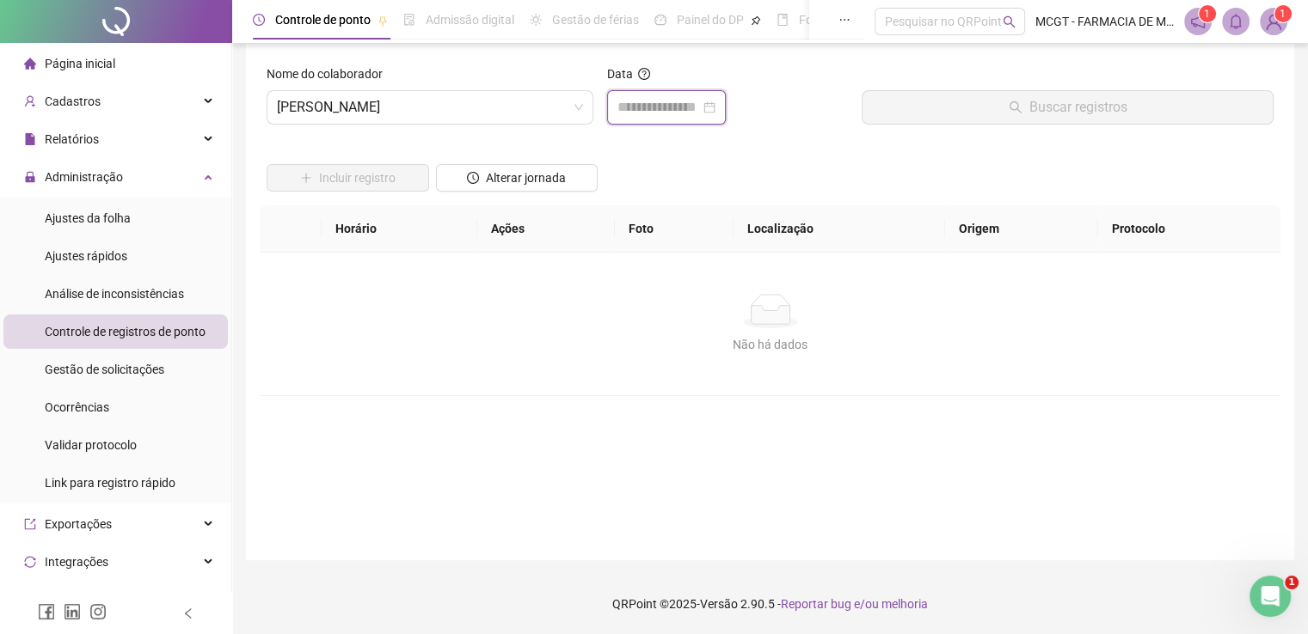
click at [689, 99] on input at bounding box center [658, 107] width 83 height 21
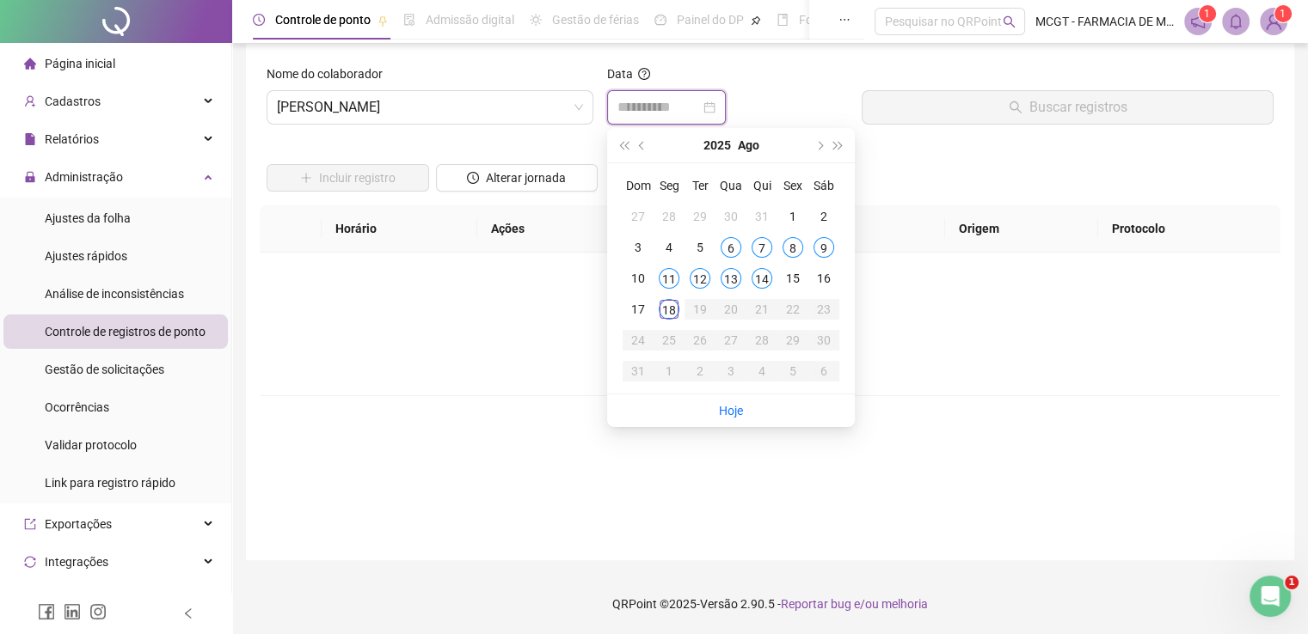
type input "**********"
click at [669, 309] on div "18" at bounding box center [669, 309] width 21 height 21
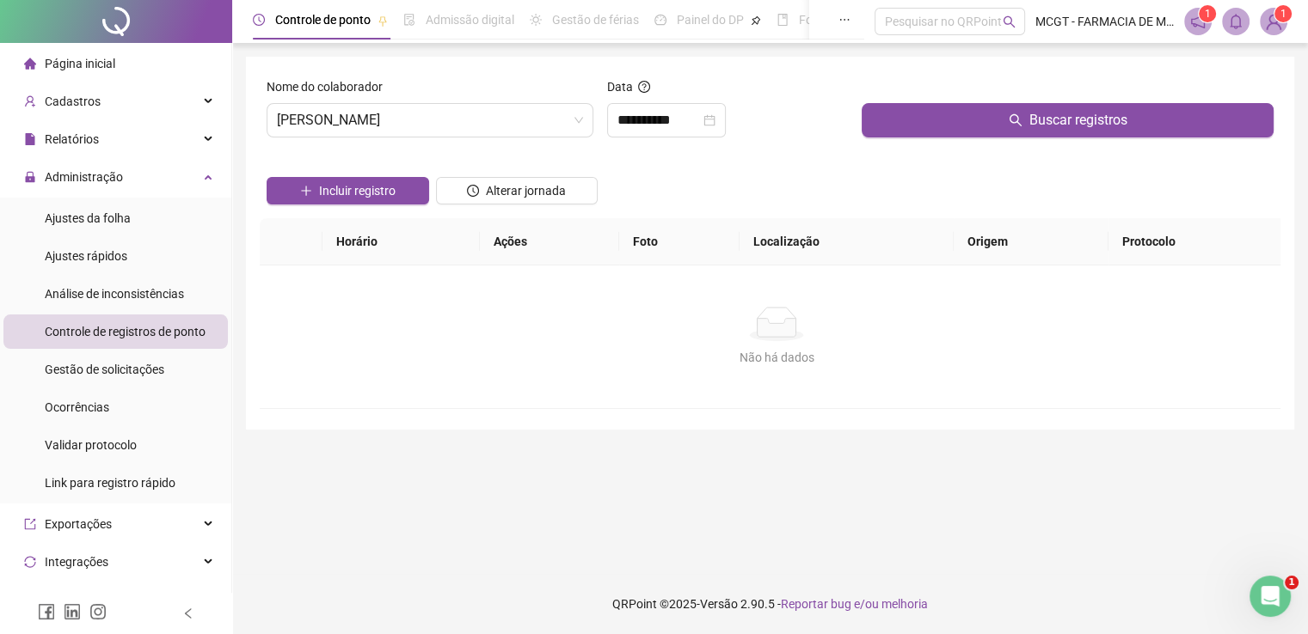
scroll to position [0, 0]
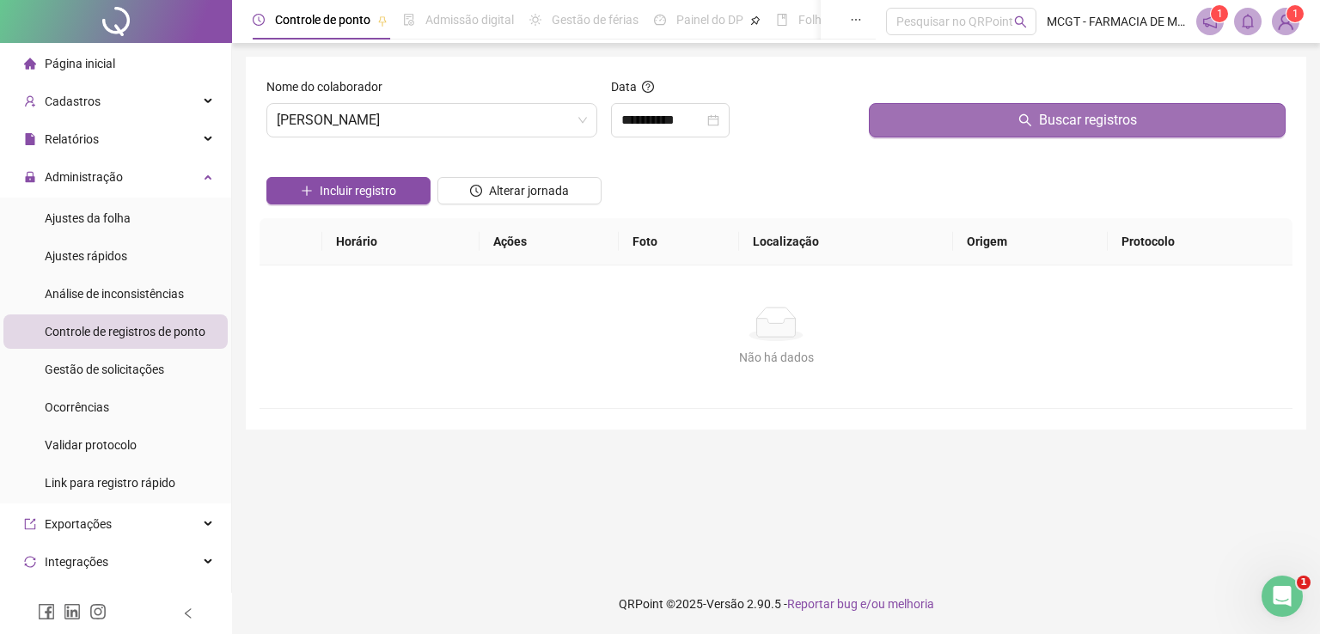
click at [1121, 120] on span "Buscar registros" at bounding box center [1088, 120] width 98 height 21
